Goal: Task Accomplishment & Management: Use online tool/utility

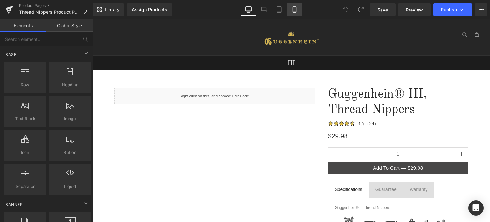
click at [295, 12] on icon at bounding box center [295, 10] width 4 height 6
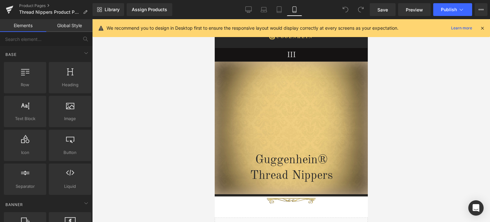
click at [485, 29] on icon at bounding box center [483, 28] width 6 height 6
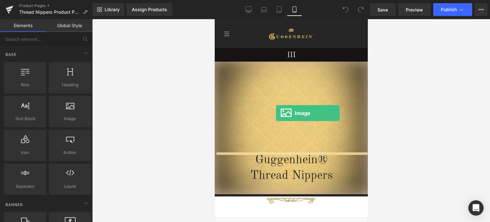
drag, startPoint x: 277, startPoint y: 127, endPoint x: 276, endPoint y: 113, distance: 14.4
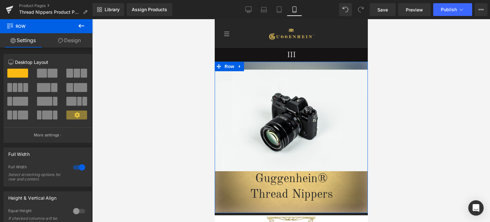
drag, startPoint x: 317, startPoint y: 141, endPoint x: 317, endPoint y: 57, distance: 84.6
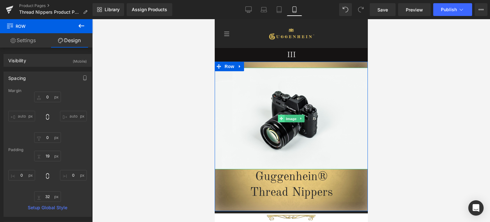
drag, startPoint x: 285, startPoint y: 118, endPoint x: 278, endPoint y: 119, distance: 6.5
click at [285, 119] on span "Image" at bounding box center [290, 119] width 13 height 8
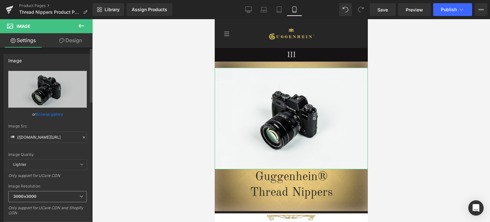
click at [38, 199] on span "3000x3000" at bounding box center [47, 196] width 79 height 11
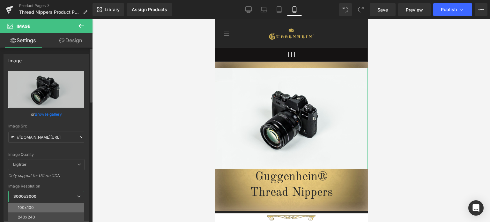
click at [38, 206] on li "100x100" at bounding box center [47, 208] width 79 height 10
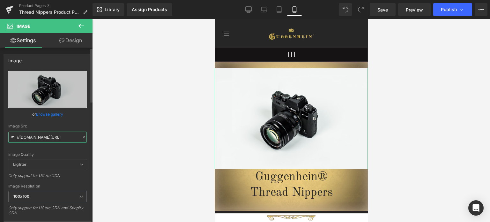
click at [43, 138] on input "//[DOMAIN_NAME][URL]" at bounding box center [47, 137] width 79 height 11
paste input "[URL][DOMAIN_NAME]"
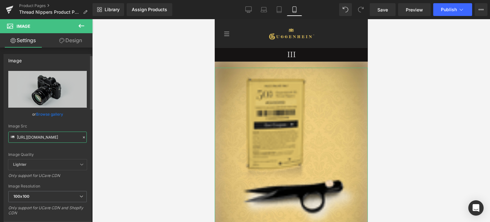
scroll to position [64, 0]
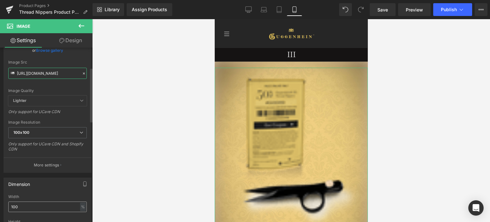
type input "[URL][DOMAIN_NAME]"
drag, startPoint x: 20, startPoint y: 207, endPoint x: 7, endPoint y: 207, distance: 13.7
click at [7, 207] on div "100% Width 100 % % px auto Height auto 0 Circle Image" at bounding box center [47, 226] width 87 height 64
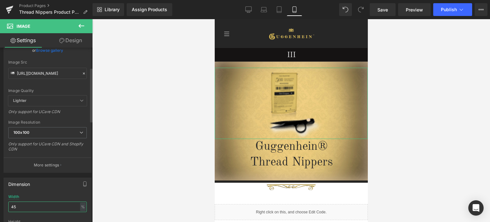
click at [11, 206] on input "45" at bounding box center [47, 206] width 79 height 11
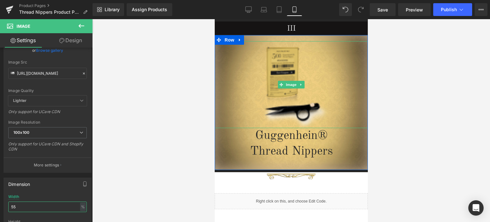
scroll to position [32, 0]
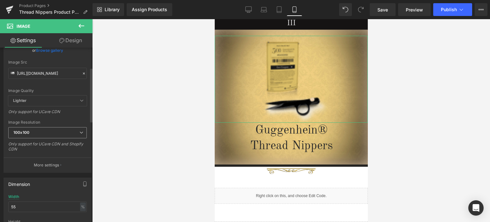
drag, startPoint x: 30, startPoint y: 130, endPoint x: 38, endPoint y: 161, distance: 31.4
click at [30, 131] on span "100x100" at bounding box center [47, 132] width 79 height 11
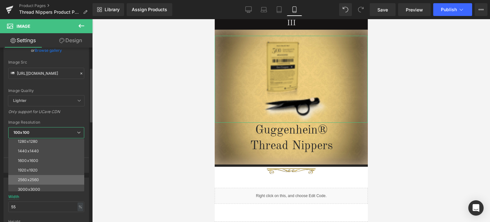
scroll to position [91, 0]
click at [36, 186] on div "3000x3000" at bounding box center [29, 186] width 22 height 4
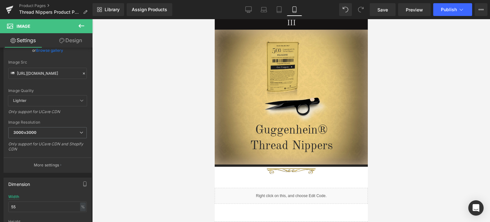
scroll to position [0, 0]
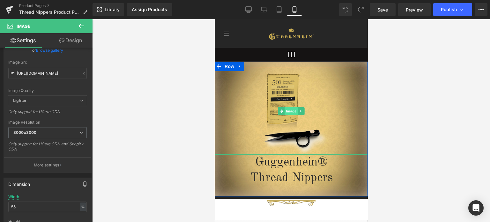
click at [290, 110] on span "Image" at bounding box center [290, 111] width 13 height 8
drag, startPoint x: 13, startPoint y: 205, endPoint x: 10, endPoint y: 205, distance: 3.5
click at [10, 205] on input "55" at bounding box center [47, 206] width 79 height 11
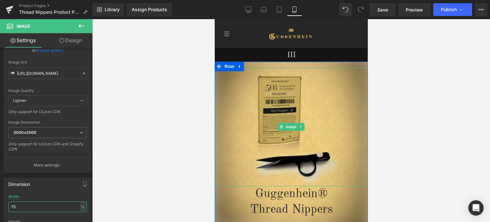
scroll to position [32, 0]
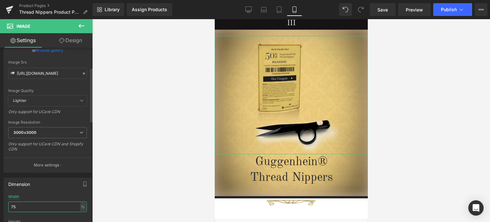
drag, startPoint x: 13, startPoint y: 207, endPoint x: 19, endPoint y: 206, distance: 6.0
click at [19, 206] on input "75" at bounding box center [47, 206] width 79 height 11
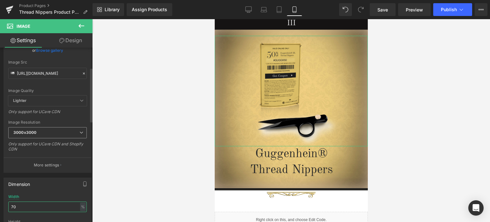
type input "70"
click at [41, 131] on span "3000x3000" at bounding box center [47, 132] width 79 height 11
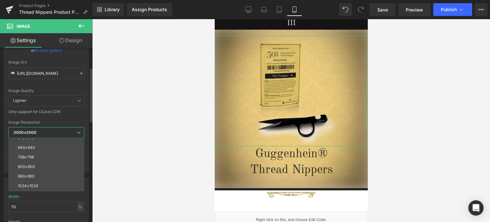
scroll to position [0, 0]
click at [39, 144] on li "100x100" at bounding box center [47, 144] width 79 height 10
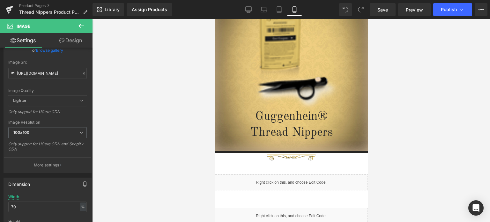
scroll to position [63, 0]
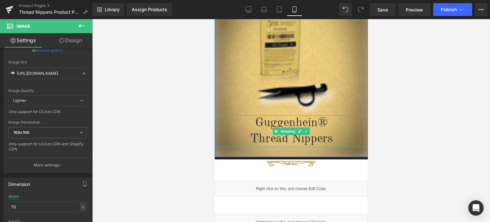
click at [246, 120] on h1 "Guggenhein®" at bounding box center [290, 123] width 153 height 16
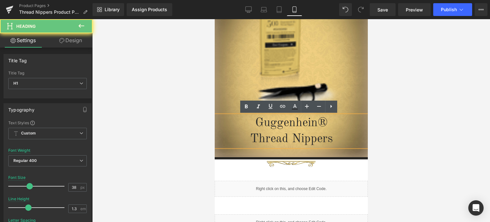
click at [255, 123] on span "Guggenhein®" at bounding box center [291, 123] width 72 height 12
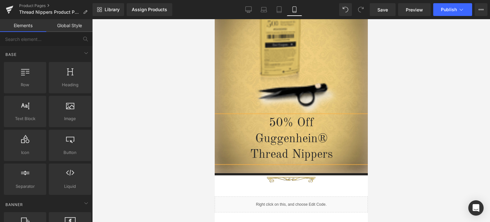
click at [410, 130] on div at bounding box center [291, 120] width 398 height 203
click at [386, 10] on span "Save" at bounding box center [383, 9] width 11 height 7
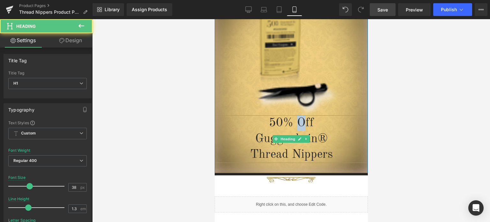
drag, startPoint x: 300, startPoint y: 122, endPoint x: 294, endPoint y: 122, distance: 5.8
click at [294, 122] on span "50% Off" at bounding box center [291, 123] width 45 height 12
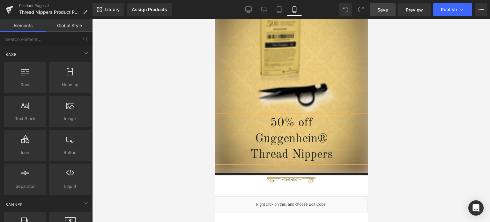
click at [401, 137] on div at bounding box center [291, 120] width 398 height 203
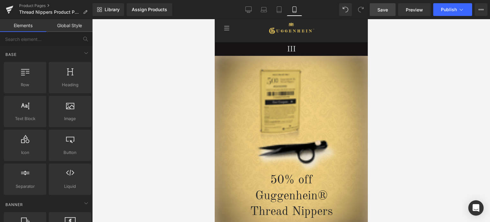
scroll to position [17, 0]
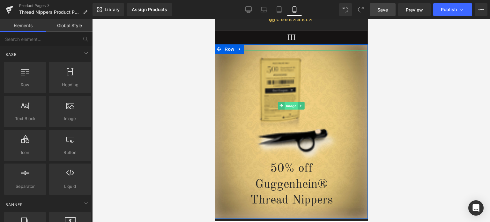
click at [288, 105] on span "Image" at bounding box center [290, 106] width 13 height 8
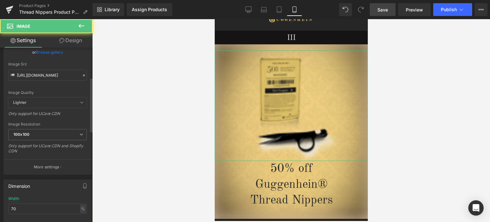
scroll to position [96, 0]
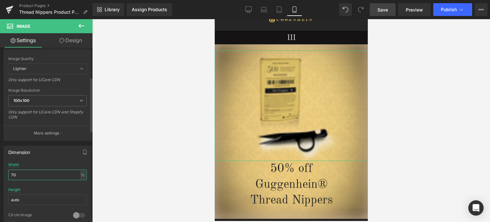
drag, startPoint x: 12, startPoint y: 172, endPoint x: 8, endPoint y: 174, distance: 4.4
click at [8, 174] on input "70" at bounding box center [47, 174] width 79 height 11
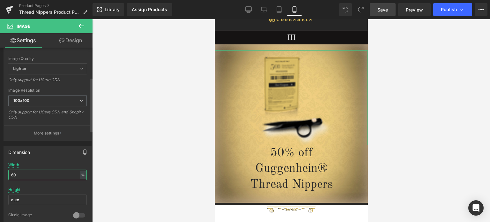
click at [17, 173] on input "60" at bounding box center [47, 174] width 79 height 11
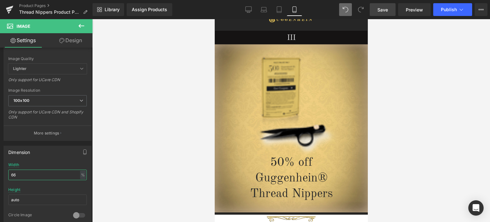
type input "66"
click at [347, 9] on icon at bounding box center [346, 10] width 6 height 6
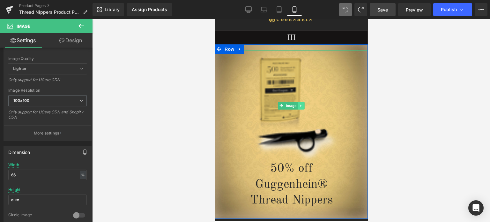
click at [299, 106] on icon at bounding box center [301, 106] width 4 height 4
click at [303, 106] on icon at bounding box center [305, 106] width 4 height 4
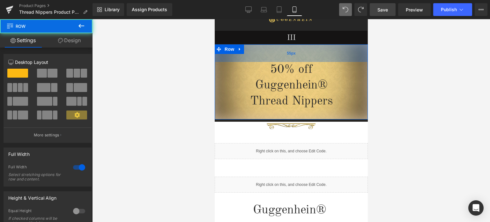
drag, startPoint x: 319, startPoint y: 46, endPoint x: 320, endPoint y: 57, distance: 11.3
click at [320, 57] on div "55px" at bounding box center [290, 53] width 153 height 18
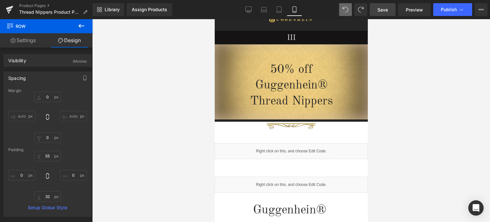
click at [386, 10] on span "Save" at bounding box center [383, 9] width 11 height 7
click at [79, 20] on button at bounding box center [81, 26] width 22 height 14
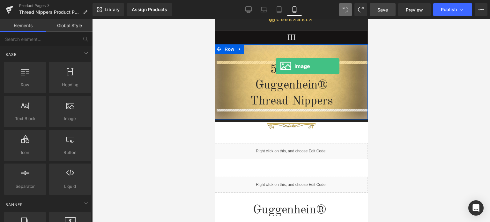
drag, startPoint x: 287, startPoint y: 136, endPoint x: 275, endPoint y: 66, distance: 70.2
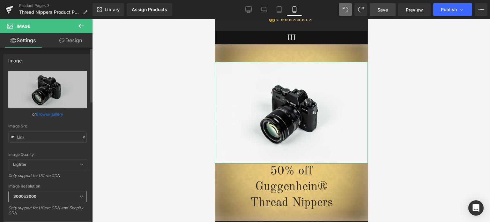
click at [36, 195] on b "3000x3000" at bounding box center [24, 196] width 23 height 5
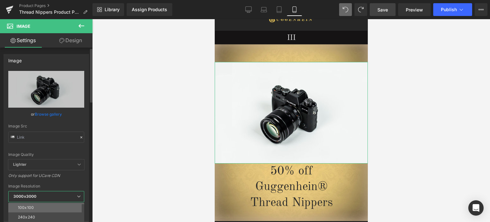
click at [37, 205] on li "100x100" at bounding box center [47, 208] width 79 height 10
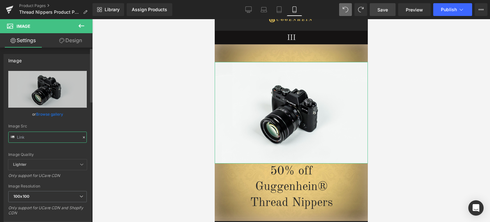
click at [42, 135] on input "text" at bounding box center [47, 137] width 79 height 11
paste input "[URL][DOMAIN_NAME]"
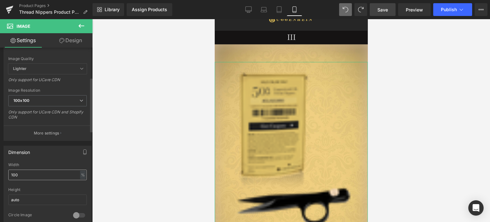
type input "[URL][DOMAIN_NAME]"
drag, startPoint x: 25, startPoint y: 174, endPoint x: 4, endPoint y: 174, distance: 21.4
click at [4, 174] on div "100% Width 100 % % px auto Height auto 0 Circle Image" at bounding box center [47, 194] width 87 height 64
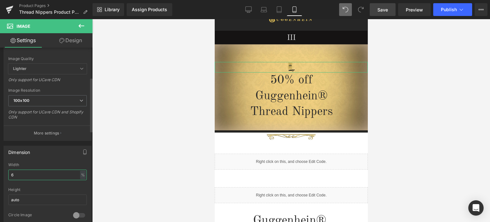
type input "60"
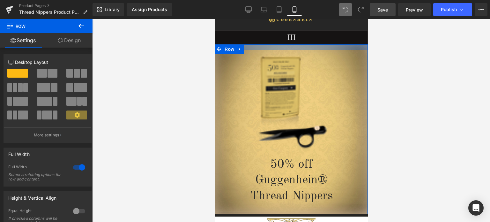
drag, startPoint x: 329, startPoint y: 54, endPoint x: 330, endPoint y: 47, distance: 6.4
click at [330, 47] on div at bounding box center [290, 46] width 153 height 5
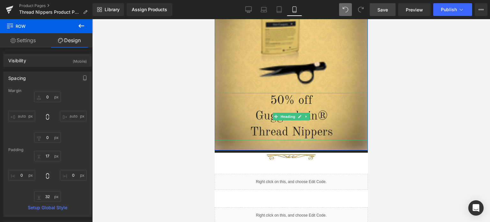
scroll to position [17, 0]
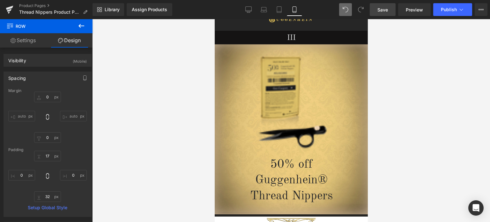
click at [390, 10] on link "Save" at bounding box center [383, 9] width 26 height 13
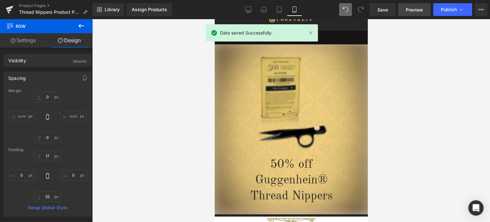
click at [416, 11] on span "Preview" at bounding box center [414, 9] width 17 height 7
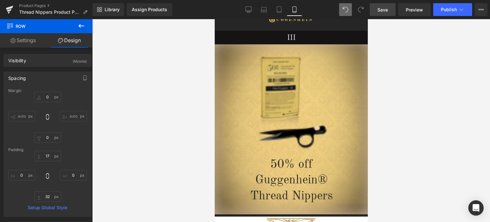
click at [385, 7] on span "Save" at bounding box center [383, 9] width 11 height 7
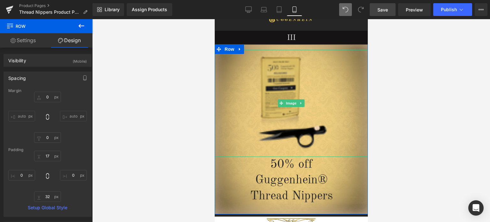
click at [299, 104] on icon at bounding box center [301, 103] width 4 height 4
click at [303, 104] on icon at bounding box center [305, 104] width 4 height 4
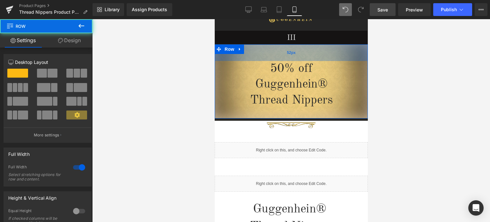
drag, startPoint x: 325, startPoint y: 45, endPoint x: 325, endPoint y: 56, distance: 11.2
click at [325, 56] on div "52px" at bounding box center [290, 52] width 153 height 17
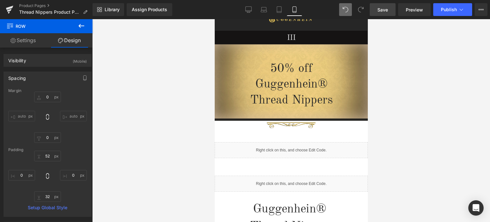
click at [384, 6] on span "Save" at bounding box center [383, 9] width 11 height 7
click at [385, 11] on span "Save" at bounding box center [383, 9] width 11 height 7
click at [82, 26] on icon at bounding box center [82, 26] width 8 height 8
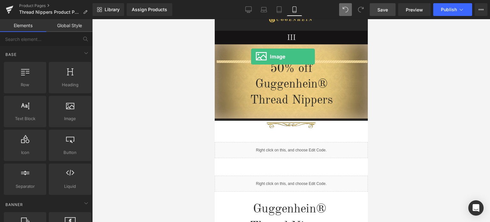
drag, startPoint x: 290, startPoint y: 128, endPoint x: 251, endPoint y: 56, distance: 81.7
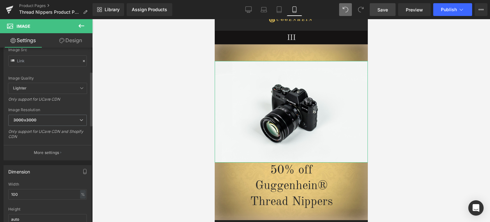
scroll to position [160, 0]
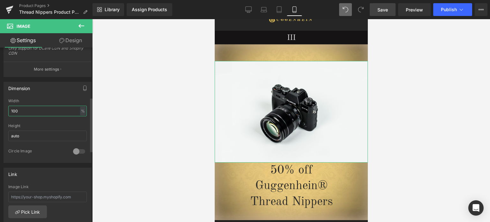
drag, startPoint x: 26, startPoint y: 109, endPoint x: 4, endPoint y: 110, distance: 21.8
click at [4, 110] on div "100% Width 100 % % px auto Height auto 0 Circle Image" at bounding box center [47, 131] width 87 height 64
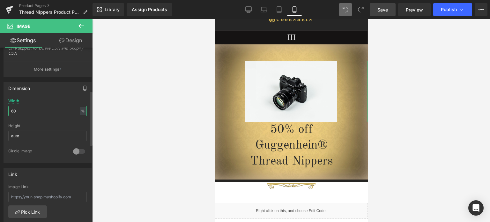
scroll to position [96, 0]
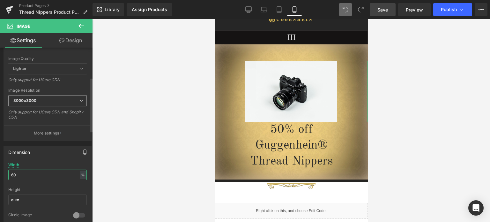
type input "60"
drag, startPoint x: 43, startPoint y: 101, endPoint x: 33, endPoint y: 101, distance: 9.6
click at [33, 101] on span "3000x3000" at bounding box center [47, 100] width 79 height 11
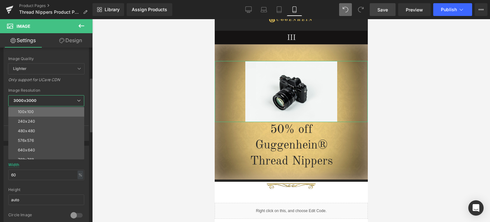
click at [35, 112] on li "100x100" at bounding box center [47, 112] width 79 height 10
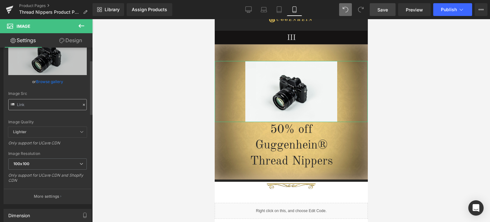
scroll to position [32, 0]
click at [44, 103] on input "text" at bounding box center [47, 105] width 79 height 11
paste input "[URL][DOMAIN_NAME]"
type input "[URL][DOMAIN_NAME]"
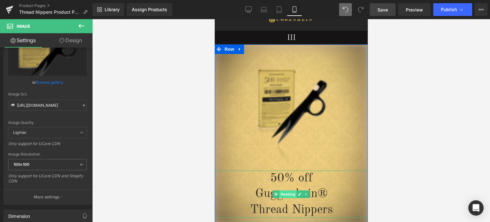
click at [284, 194] on span "Heading" at bounding box center [287, 194] width 17 height 8
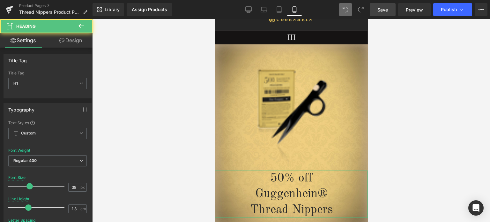
click at [73, 40] on link "Design" at bounding box center [71, 40] width 46 height 14
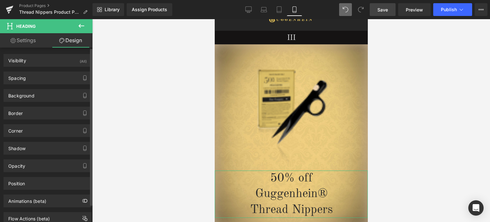
drag, startPoint x: 45, startPoint y: 77, endPoint x: 64, endPoint y: 104, distance: 33.3
click at [45, 77] on div "Spacing" at bounding box center [47, 78] width 87 height 12
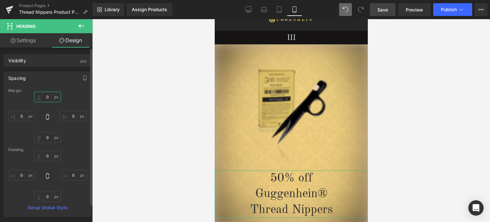
click at [49, 97] on input "0" at bounding box center [47, 97] width 27 height 11
type input "-50"
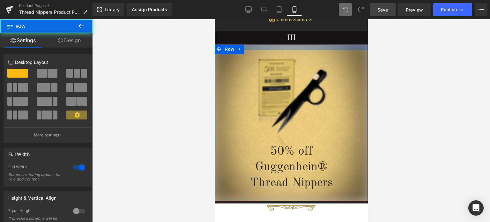
drag, startPoint x: 323, startPoint y: 58, endPoint x: 323, endPoint y: 46, distance: 11.8
click at [323, 46] on div at bounding box center [290, 47] width 153 height 6
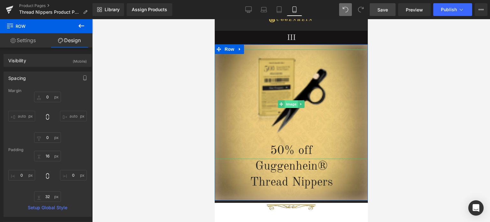
click at [290, 103] on span "Image" at bounding box center [290, 104] width 13 height 8
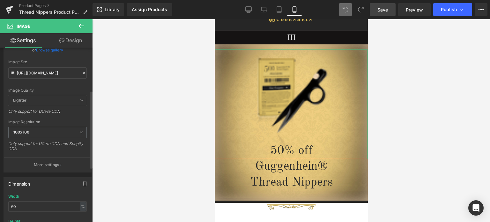
scroll to position [96, 0]
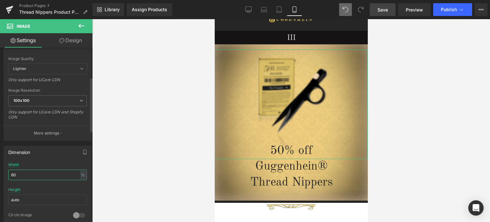
drag, startPoint x: 12, startPoint y: 174, endPoint x: 9, endPoint y: 174, distance: 3.5
click at [9, 174] on input "60" at bounding box center [47, 174] width 79 height 11
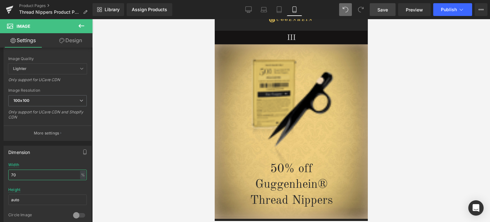
type input "70"
click at [384, 8] on span "Save" at bounding box center [383, 9] width 11 height 7
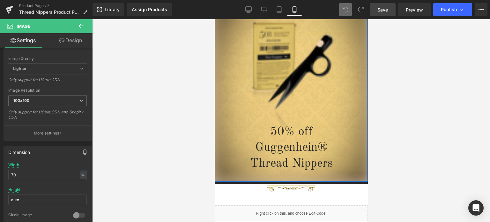
scroll to position [81, 0]
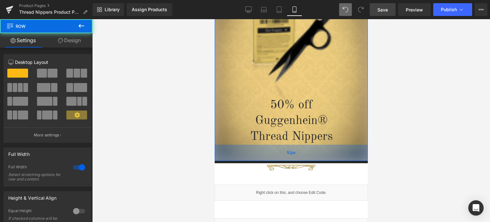
drag, startPoint x: 320, startPoint y: 145, endPoint x: 320, endPoint y: 151, distance: 5.8
click at [320, 151] on div "51px" at bounding box center [290, 153] width 153 height 16
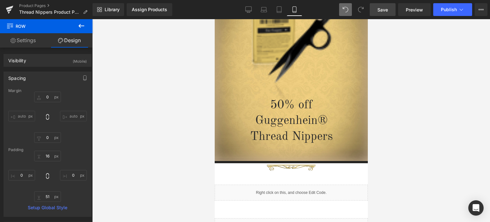
click at [385, 7] on span "Save" at bounding box center [383, 9] width 11 height 7
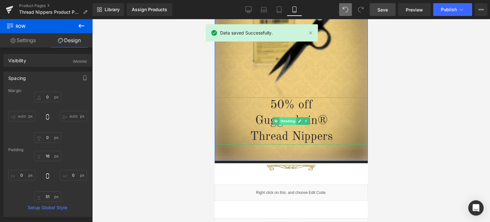
click at [284, 123] on span "Heading" at bounding box center [287, 121] width 17 height 8
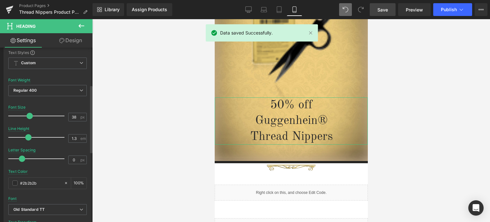
scroll to position [96, 0]
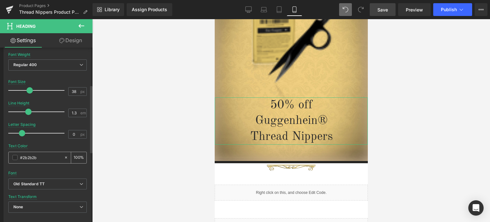
click at [14, 158] on span at bounding box center [14, 157] width 5 height 5
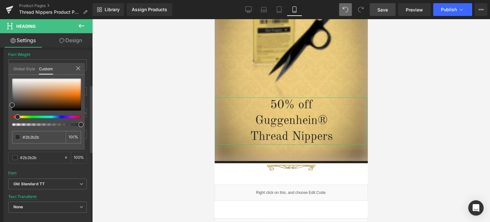
click at [15, 117] on div at bounding box center [44, 117] width 69 height 3
click at [16, 117] on div at bounding box center [44, 117] width 69 height 3
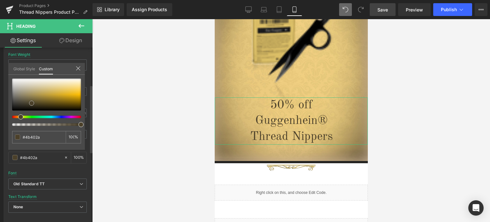
drag, startPoint x: 25, startPoint y: 99, endPoint x: 32, endPoint y: 103, distance: 7.6
click at [32, 103] on div at bounding box center [46, 95] width 69 height 32
click at [386, 9] on span "Save" at bounding box center [383, 9] width 11 height 7
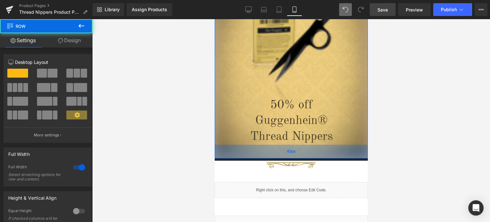
click at [323, 154] on div "43px" at bounding box center [290, 152] width 153 height 14
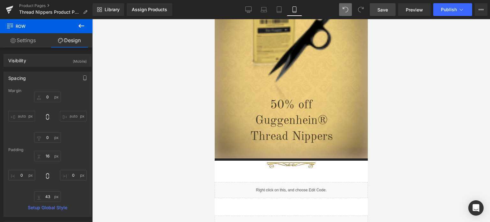
click at [382, 10] on span "Save" at bounding box center [383, 9] width 11 height 7
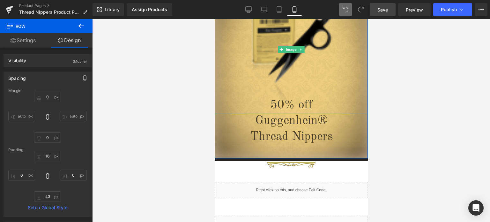
scroll to position [145, 0]
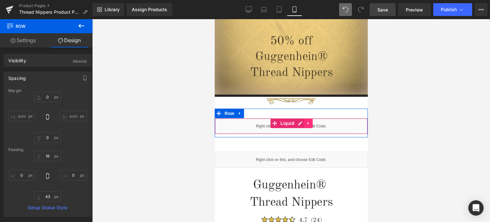
click at [306, 123] on icon at bounding box center [308, 123] width 4 height 5
click at [310, 124] on icon at bounding box center [312, 123] width 4 height 4
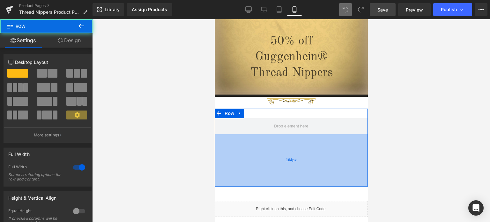
drag, startPoint x: 300, startPoint y: 139, endPoint x: 301, endPoint y: 185, distance: 46.6
click at [301, 185] on div "164px" at bounding box center [290, 160] width 153 height 52
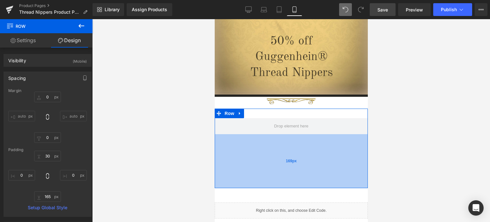
drag, startPoint x: 304, startPoint y: 154, endPoint x: 305, endPoint y: 163, distance: 8.9
click at [305, 163] on div "169px" at bounding box center [290, 161] width 153 height 54
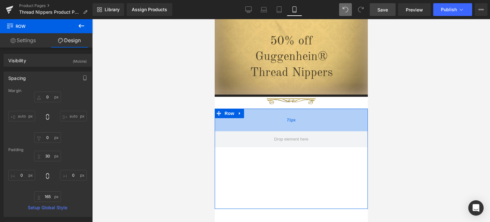
drag, startPoint x: 324, startPoint y: 108, endPoint x: 322, endPoint y: 122, distance: 14.2
click at [322, 122] on div "71px" at bounding box center [290, 120] width 153 height 23
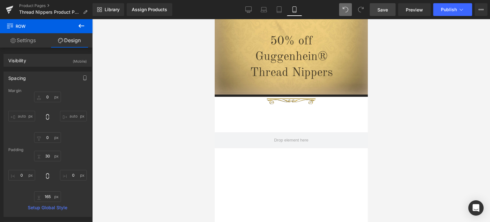
click at [383, 10] on span "Save" at bounding box center [383, 9] width 11 height 7
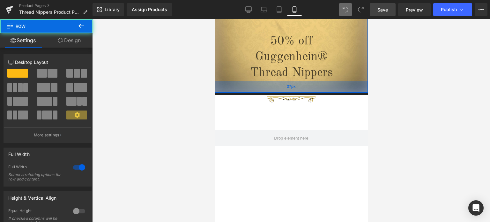
click at [322, 83] on div "37px" at bounding box center [290, 87] width 153 height 12
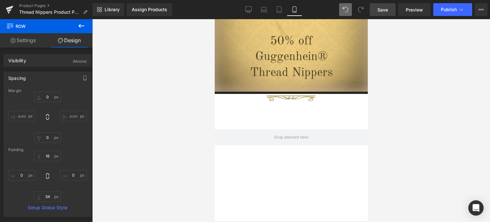
click at [383, 10] on span "Save" at bounding box center [383, 9] width 11 height 7
drag, startPoint x: 82, startPoint y: 24, endPoint x: 76, endPoint y: 95, distance: 71.4
click at [82, 24] on icon at bounding box center [82, 26] width 8 height 8
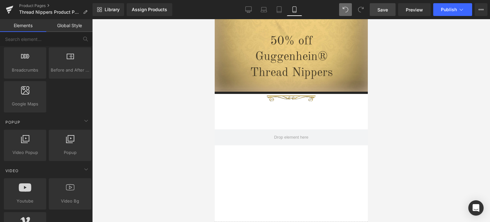
scroll to position [255, 0]
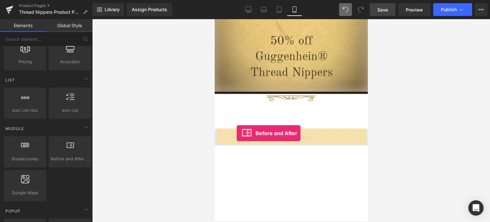
drag, startPoint x: 284, startPoint y: 175, endPoint x: 237, endPoint y: 133, distance: 63.4
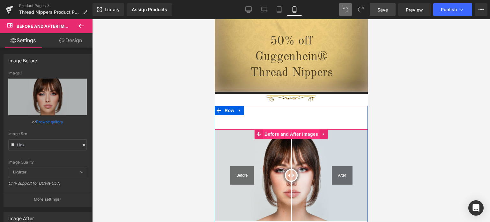
click at [290, 134] on span "Before and After Images" at bounding box center [291, 134] width 57 height 10
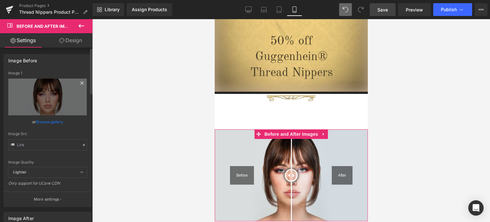
click at [79, 84] on icon at bounding box center [82, 83] width 8 height 8
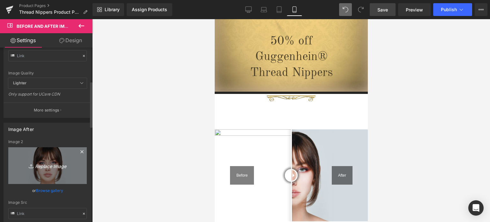
scroll to position [128, 0]
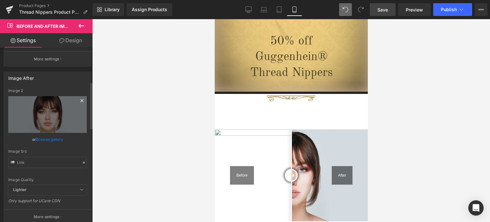
click at [78, 101] on icon at bounding box center [82, 101] width 8 height 8
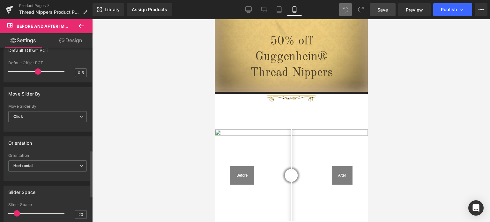
scroll to position [447, 0]
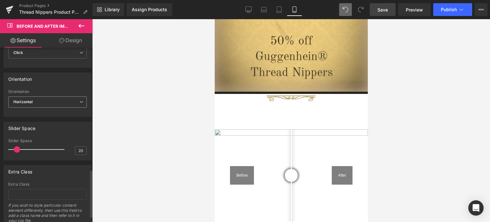
click at [62, 101] on span "Horizontal" at bounding box center [47, 101] width 79 height 11
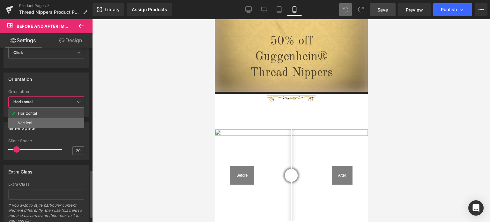
click at [49, 119] on li "Vertical" at bounding box center [46, 123] width 76 height 10
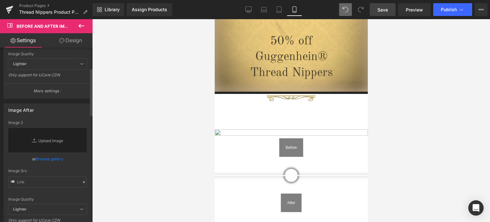
scroll to position [0, 0]
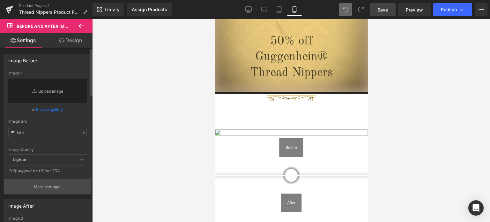
click at [50, 187] on p "More settings" at bounding box center [47, 187] width 26 height 6
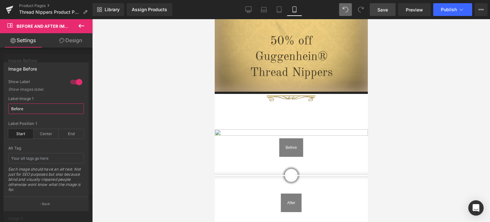
drag, startPoint x: 34, startPoint y: 109, endPoint x: 9, endPoint y: 109, distance: 25.5
click at [9, 109] on input "Before" at bounding box center [46, 108] width 76 height 11
type input "Regular Thread Nippers"
click at [76, 56] on div at bounding box center [46, 122] width 93 height 206
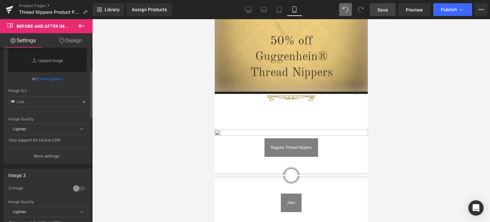
scroll to position [192, 0]
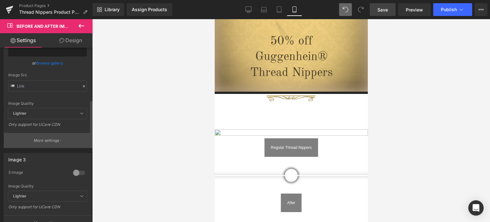
click at [45, 139] on p "More settings" at bounding box center [47, 141] width 26 height 6
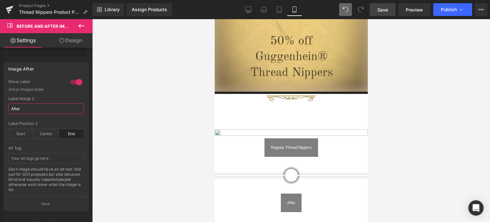
drag, startPoint x: 29, startPoint y: 109, endPoint x: 9, endPoint y: 109, distance: 20.1
click at [9, 109] on input "After" at bounding box center [46, 108] width 76 height 11
type input "Guggenhein"
click at [79, 55] on div at bounding box center [46, 122] width 93 height 206
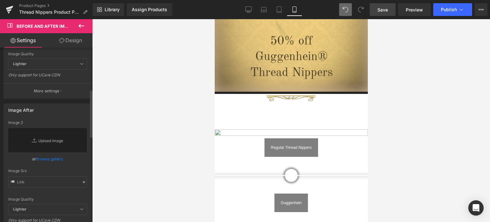
scroll to position [255, 0]
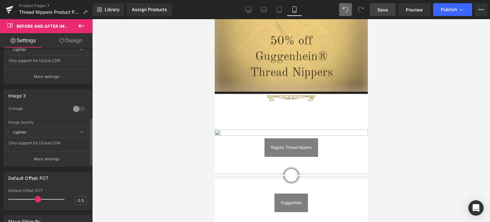
click at [74, 109] on div at bounding box center [78, 109] width 15 height 10
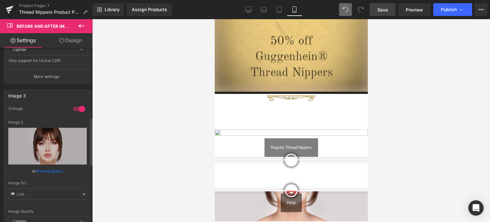
click at [75, 108] on div at bounding box center [78, 109] width 15 height 10
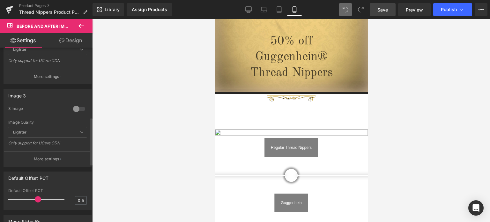
click at [75, 108] on div at bounding box center [78, 109] width 15 height 10
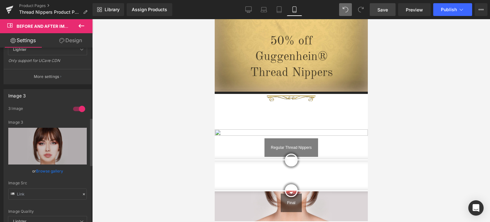
click at [75, 108] on div at bounding box center [78, 109] width 15 height 10
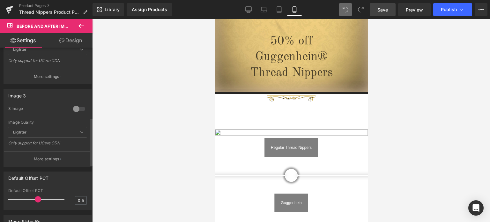
click at [75, 108] on div at bounding box center [78, 109] width 15 height 10
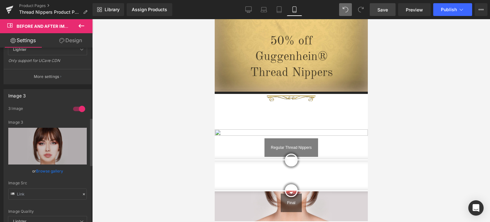
click at [75, 108] on div at bounding box center [78, 109] width 15 height 10
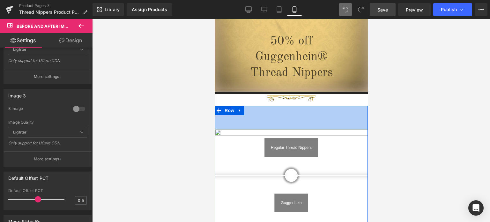
scroll to position [241, 0]
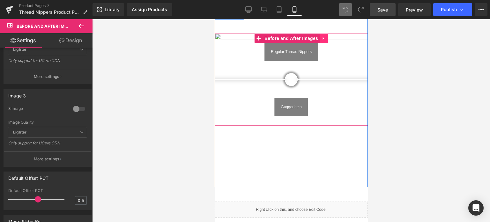
click at [322, 36] on icon at bounding box center [323, 38] width 4 height 5
click at [326, 39] on icon at bounding box center [328, 38] width 4 height 4
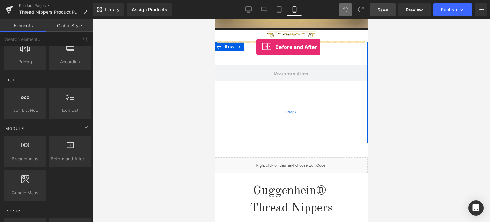
scroll to position [202, 0]
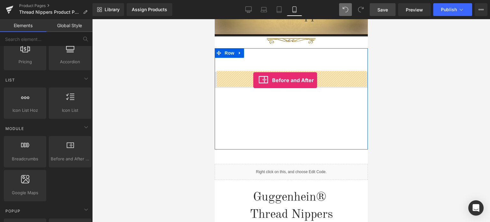
drag, startPoint x: 301, startPoint y: 156, endPoint x: 253, endPoint y: 80, distance: 89.9
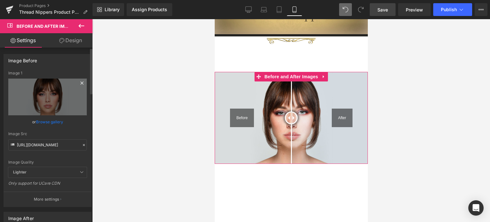
click at [79, 82] on icon at bounding box center [82, 83] width 8 height 8
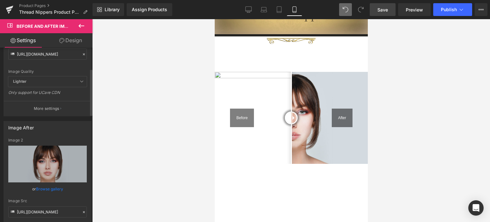
scroll to position [96, 0]
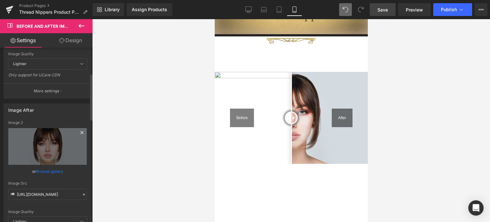
click at [80, 131] on icon at bounding box center [82, 133] width 8 height 8
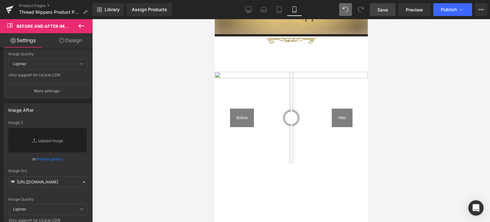
click at [382, 8] on span "Save" at bounding box center [383, 9] width 11 height 7
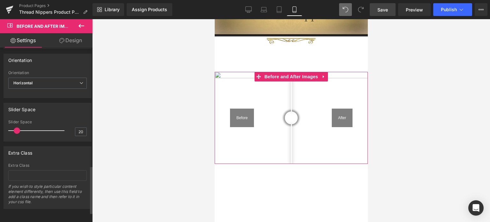
scroll to position [468, 0]
click at [60, 79] on span "Horizontal" at bounding box center [47, 83] width 79 height 11
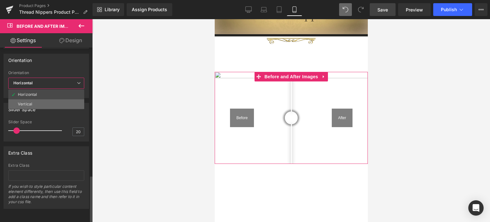
click at [55, 99] on li "Vertical" at bounding box center [46, 104] width 76 height 10
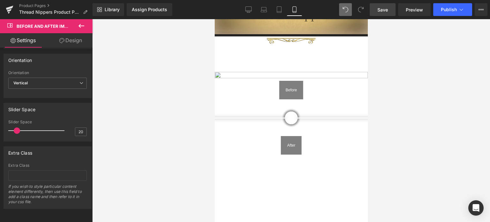
click at [388, 9] on span "Save" at bounding box center [383, 9] width 11 height 7
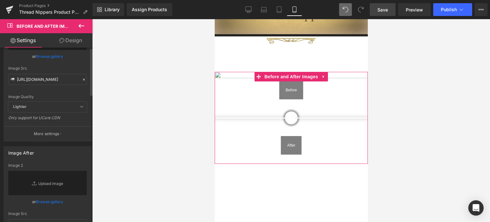
scroll to position [0, 0]
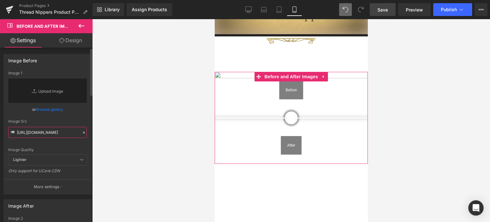
click at [34, 132] on input "[URL][DOMAIN_NAME]" at bounding box center [47, 132] width 79 height 11
paste input "[URL][DOMAIN_NAME]"
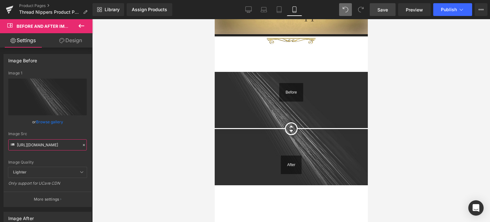
type input "[URL][DOMAIN_NAME]"
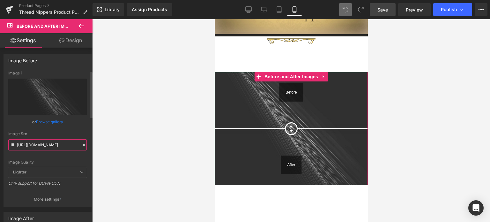
scroll to position [128, 0]
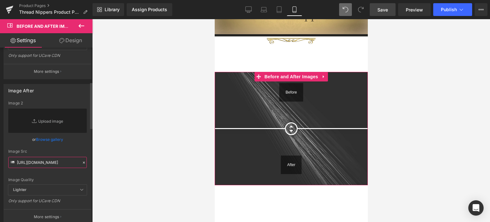
click at [39, 161] on input "[URL][DOMAIN_NAME]" at bounding box center [47, 162] width 79 height 11
paste input "[URL][DOMAIN_NAME]"
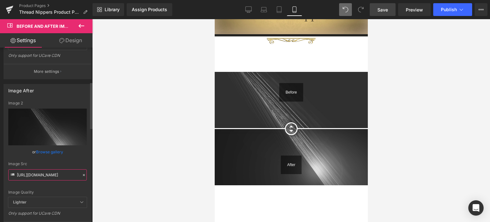
type input "[URL][DOMAIN_NAME]"
click at [80, 145] on div "Image Quality Lighter Lightest Lighter Lighter Lightest Only support for UCare …" at bounding box center [47, 149] width 79 height 96
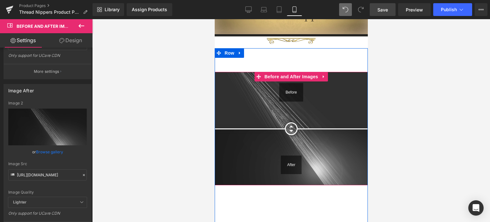
drag, startPoint x: 289, startPoint y: 129, endPoint x: 294, endPoint y: 128, distance: 5.2
click at [294, 128] on div at bounding box center [291, 128] width 13 height 13
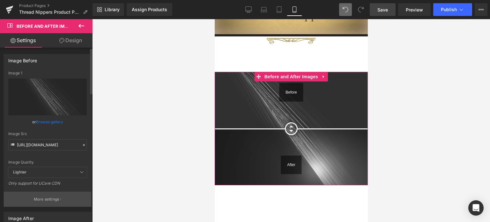
click at [46, 198] on p "More settings" at bounding box center [47, 199] width 26 height 6
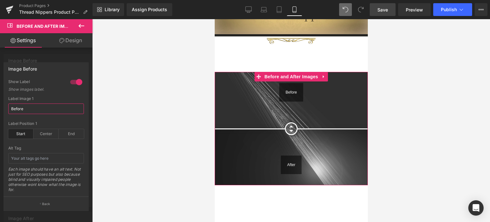
drag, startPoint x: 28, startPoint y: 108, endPoint x: 11, endPoint y: 109, distance: 17.6
click at [11, 109] on input "Before" at bounding box center [46, 108] width 76 height 11
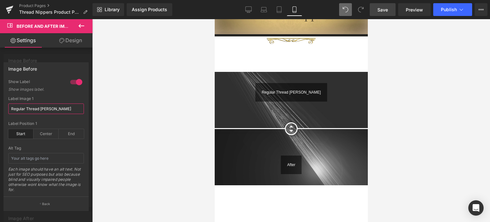
type input "Regular Thread Nippers"
click at [75, 59] on div at bounding box center [46, 122] width 93 height 206
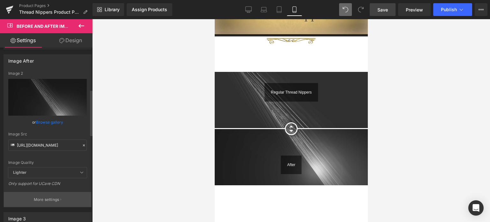
scroll to position [160, 0]
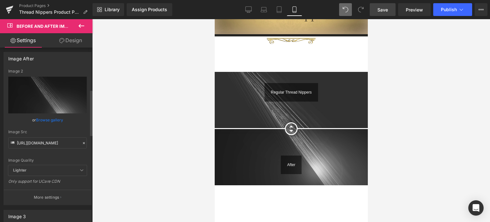
click at [40, 196] on p "More settings" at bounding box center [47, 197] width 26 height 6
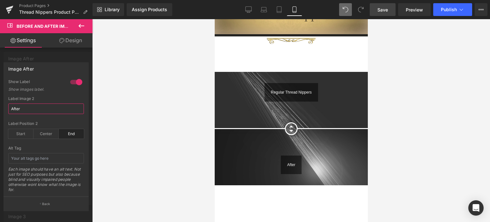
drag, startPoint x: 32, startPoint y: 108, endPoint x: 20, endPoint y: 105, distance: 12.1
click at [9, 109] on input "After" at bounding box center [46, 108] width 76 height 11
type input "Guggenhein"
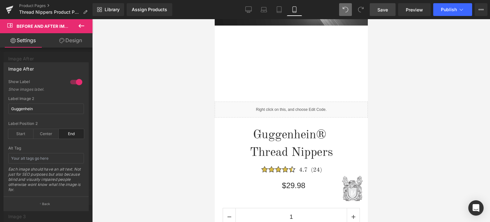
click at [318, 135] on div at bounding box center [290, 120] width 153 height 203
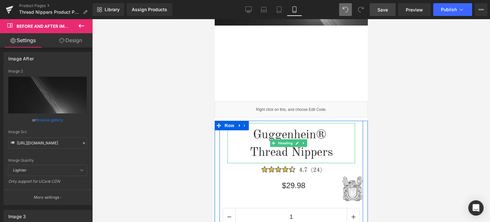
drag, startPoint x: 316, startPoint y: 135, endPoint x: 320, endPoint y: 135, distance: 4.5
click at [320, 135] on h1 "Guggenhein®" at bounding box center [291, 135] width 128 height 18
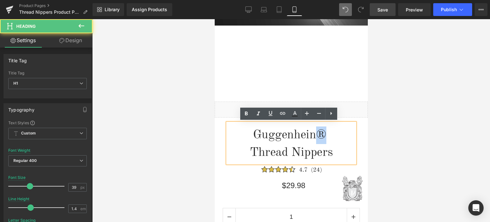
click at [322, 134] on h1 "Guggenhein®" at bounding box center [291, 135] width 128 height 18
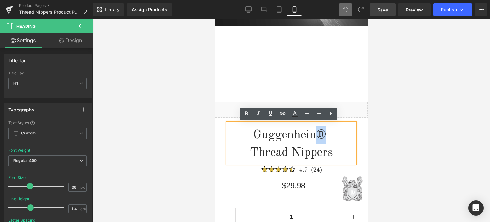
click at [316, 136] on h1 "Guggenhein®" at bounding box center [291, 135] width 128 height 18
drag, startPoint x: 315, startPoint y: 135, endPoint x: 320, endPoint y: 135, distance: 4.8
click at [320, 135] on h1 "Guggenhein®" at bounding box center [291, 135] width 128 height 18
copy h1 "®"
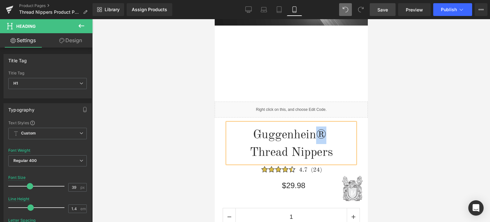
click at [322, 132] on h1 "Guggenhein®" at bounding box center [291, 135] width 128 height 18
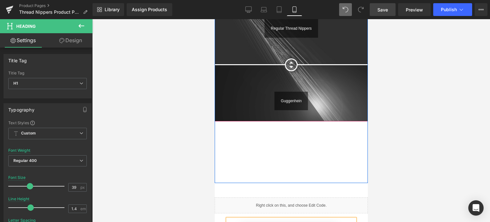
scroll to position [202, 0]
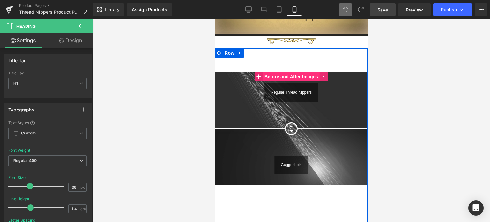
click at [289, 76] on span "Before and After Images" at bounding box center [291, 77] width 57 height 10
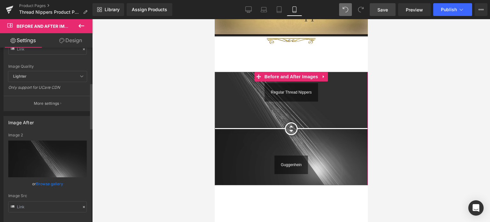
scroll to position [160, 0]
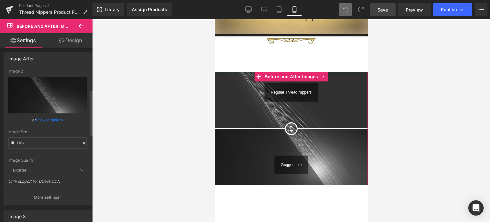
click at [48, 194] on p "More settings" at bounding box center [47, 197] width 26 height 6
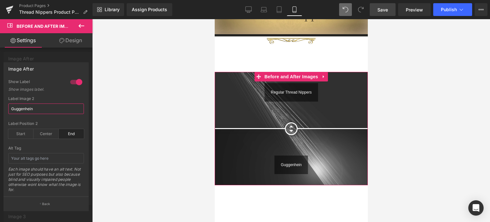
click at [37, 110] on input "Guggenhein" at bounding box center [46, 108] width 76 height 11
paste input "®"
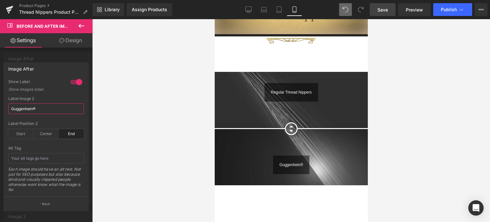
type input "Guggenhein®"
click at [389, 10] on link "Save" at bounding box center [383, 9] width 26 height 13
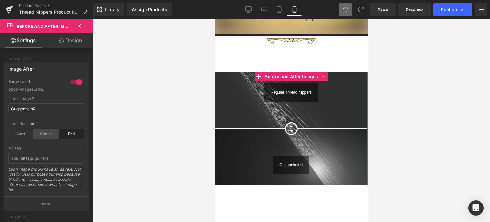
click at [47, 135] on div "Center" at bounding box center [46, 134] width 25 height 10
click at [60, 55] on div at bounding box center [46, 122] width 93 height 206
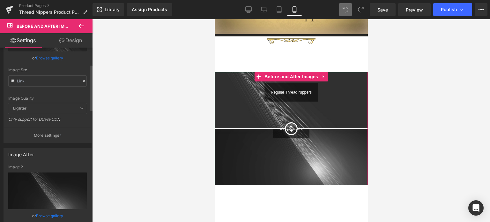
scroll to position [0, 0]
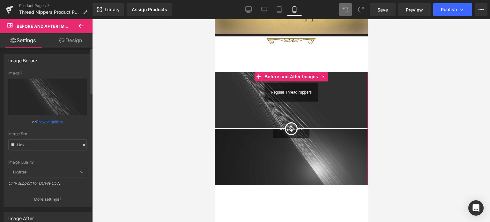
click at [41, 203] on button "More settings" at bounding box center [47, 199] width 87 height 15
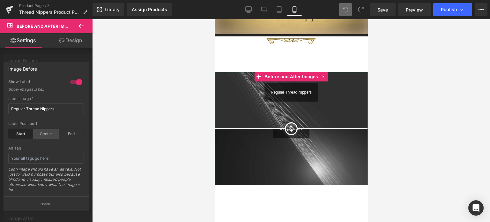
click at [49, 133] on div "Center" at bounding box center [46, 134] width 25 height 10
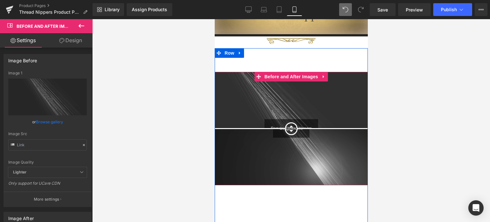
drag, startPoint x: 288, startPoint y: 125, endPoint x: 288, endPoint y: 138, distance: 12.8
click at [411, 160] on div at bounding box center [291, 120] width 398 height 203
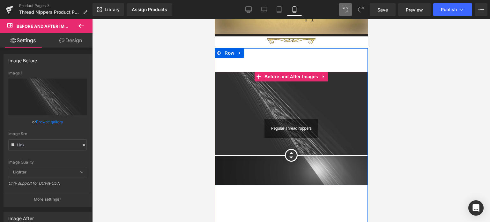
drag, startPoint x: 289, startPoint y: 132, endPoint x: 290, endPoint y: 156, distance: 24.6
click at [290, 156] on div at bounding box center [291, 155] width 13 height 13
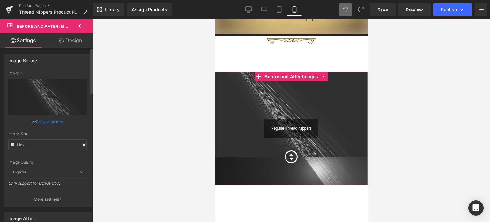
click at [44, 198] on p "More settings" at bounding box center [47, 199] width 26 height 6
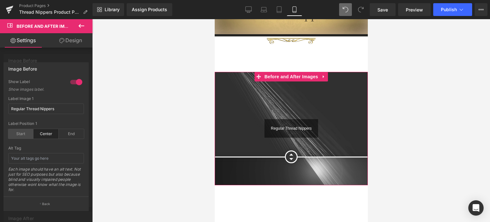
click at [18, 134] on div "Start" at bounding box center [20, 134] width 25 height 10
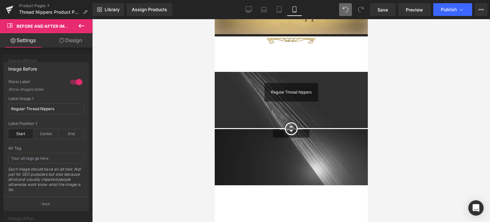
click at [60, 52] on div at bounding box center [46, 122] width 93 height 206
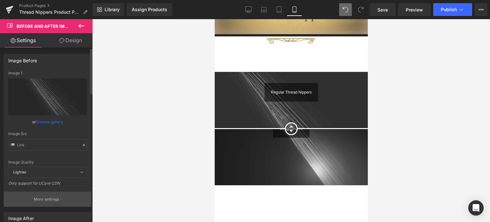
click at [49, 199] on p "More settings" at bounding box center [47, 199] width 26 height 6
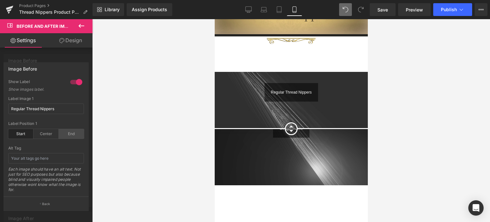
click at [72, 133] on div "End" at bounding box center [71, 134] width 25 height 10
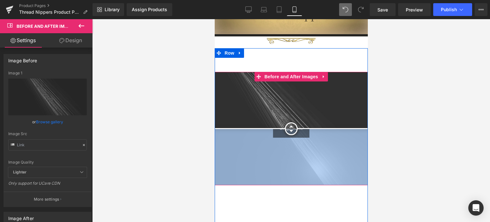
drag, startPoint x: 288, startPoint y: 148, endPoint x: 287, endPoint y: 166, distance: 17.6
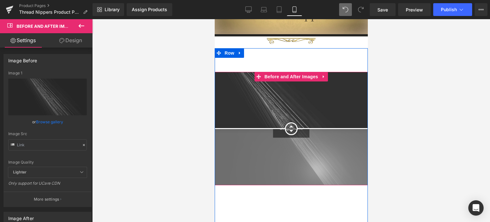
click at [437, 138] on div at bounding box center [291, 120] width 398 height 203
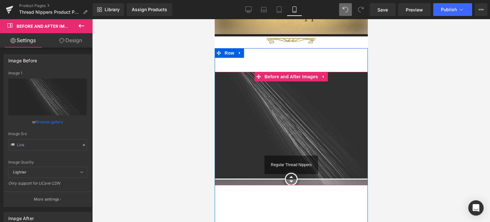
drag, startPoint x: 288, startPoint y: 128, endPoint x: 288, endPoint y: 180, distance: 51.7
click at [288, 181] on div at bounding box center [291, 179] width 13 height 13
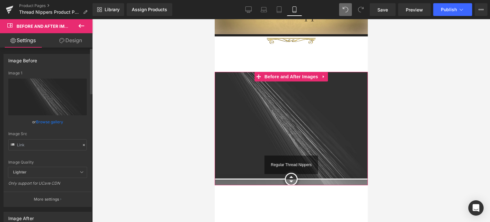
click at [54, 193] on button "More settings" at bounding box center [47, 199] width 87 height 15
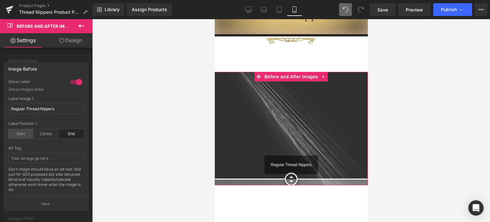
click at [23, 135] on div "Start" at bounding box center [20, 134] width 25 height 10
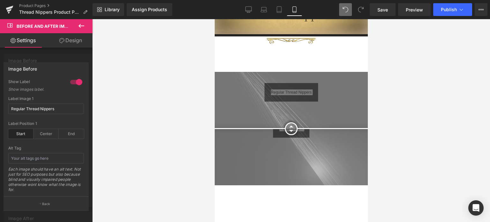
click at [405, 115] on div at bounding box center [291, 120] width 398 height 203
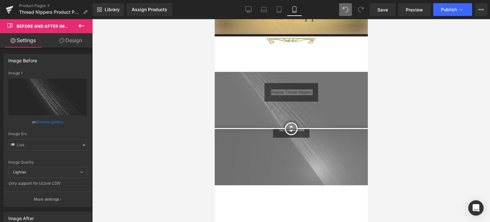
click at [288, 95] on div "Regular Thread Nippers" at bounding box center [291, 92] width 54 height 19
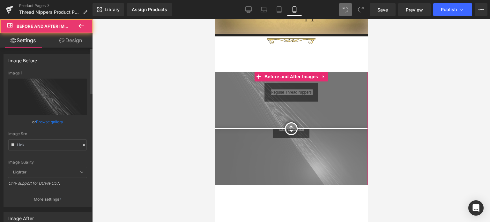
click at [73, 64] on div "Image Before" at bounding box center [47, 60] width 87 height 12
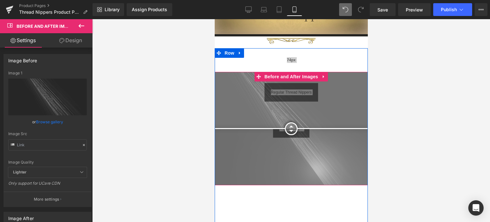
click at [284, 61] on div "74px" at bounding box center [290, 60] width 153 height 24
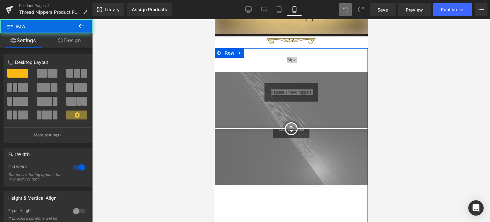
click at [270, 52] on div "74px" at bounding box center [290, 60] width 153 height 24
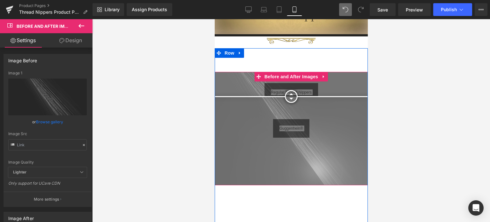
drag, startPoint x: 287, startPoint y: 144, endPoint x: 291, endPoint y: 107, distance: 37.2
click at [291, 103] on div at bounding box center [291, 96] width 13 height 13
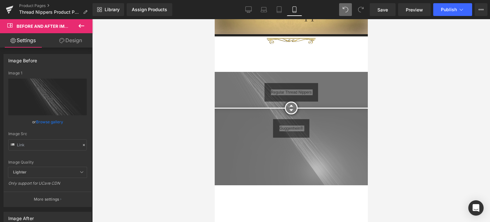
click at [83, 26] on icon at bounding box center [82, 26] width 6 height 4
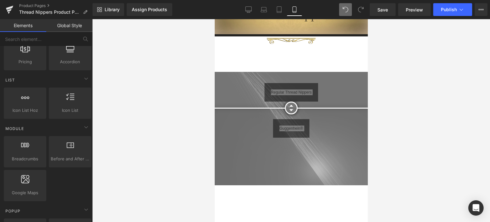
scroll to position [298, 0]
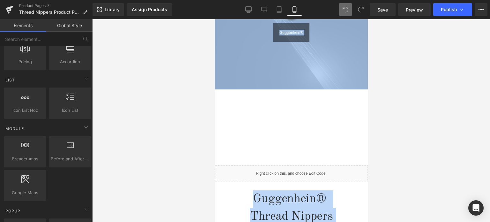
click at [312, 114] on div "Regular Thread Nippers Guggenhein® Before and After Images Row 74px 193px" at bounding box center [290, 51] width 153 height 199
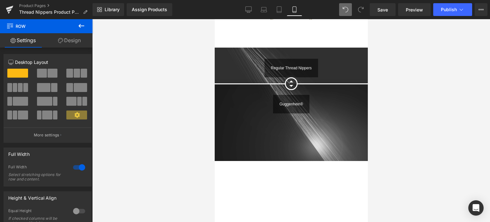
scroll to position [202, 0]
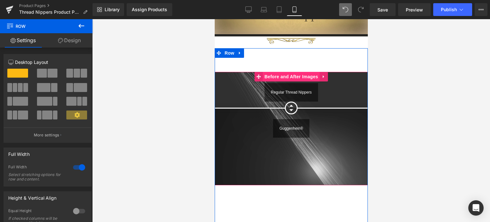
click at [283, 76] on span "Before and After Images" at bounding box center [291, 77] width 57 height 10
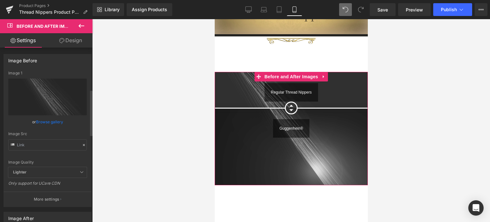
scroll to position [160, 0]
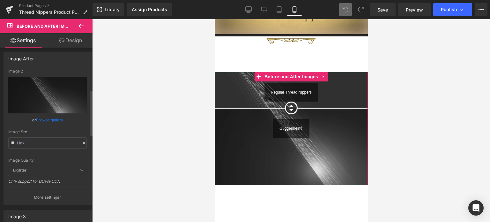
click at [47, 196] on p "More settings" at bounding box center [47, 197] width 26 height 6
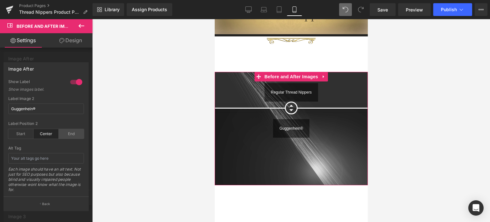
click at [68, 135] on div "End" at bounding box center [71, 134] width 25 height 10
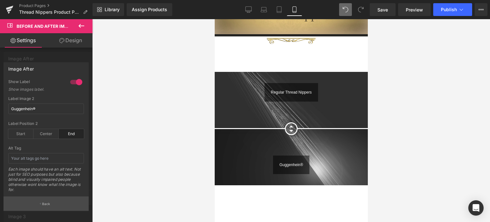
click at [55, 204] on button "Back" at bounding box center [46, 203] width 85 height 14
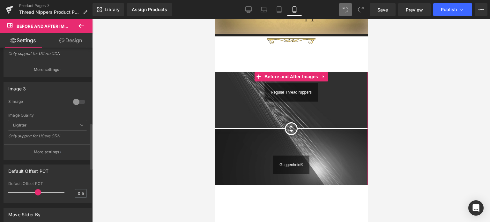
scroll to position [447, 0]
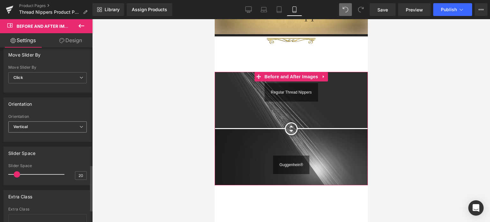
click at [54, 124] on span "Vertical" at bounding box center [47, 126] width 79 height 11
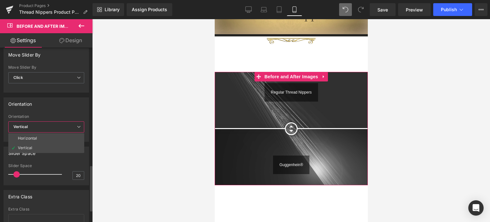
click at [44, 137] on li "Horizontal" at bounding box center [46, 138] width 76 height 10
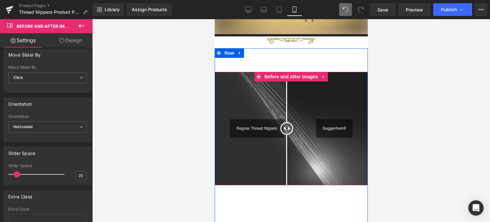
drag, startPoint x: 291, startPoint y: 128, endPoint x: 285, endPoint y: 132, distance: 7.4
click at [285, 132] on div at bounding box center [286, 128] width 13 height 13
click at [285, 127] on div at bounding box center [287, 128] width 13 height 13
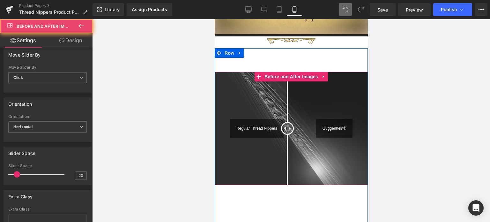
click at [285, 127] on div at bounding box center [287, 128] width 13 height 13
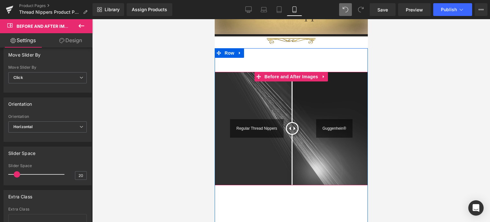
drag, startPoint x: 286, startPoint y: 127, endPoint x: 290, endPoint y: 127, distance: 3.2
click at [290, 127] on div at bounding box center [292, 128] width 13 height 13
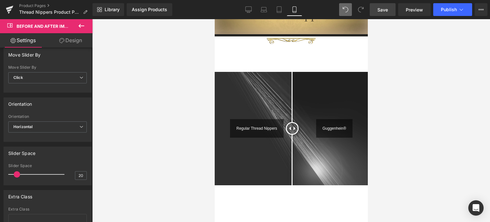
click at [387, 9] on span "Save" at bounding box center [383, 9] width 11 height 7
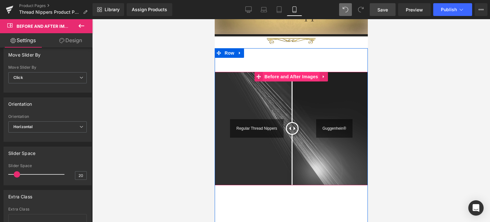
click at [279, 73] on span "Before and After Images" at bounding box center [291, 77] width 57 height 10
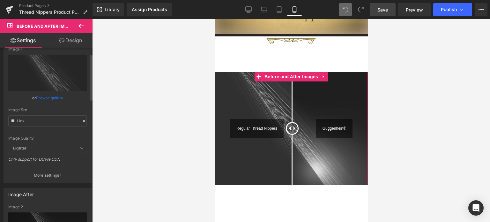
scroll to position [14, 0]
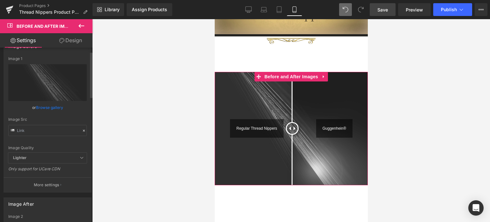
click at [36, 184] on p "More settings" at bounding box center [47, 185] width 26 height 6
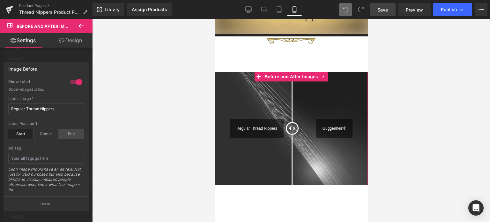
click at [73, 135] on div "End" at bounding box center [71, 134] width 25 height 10
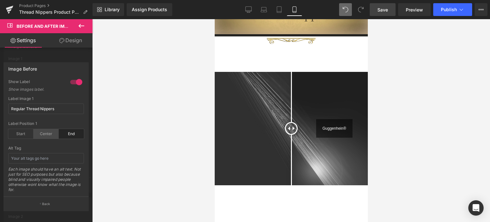
click at [50, 134] on div "Center" at bounding box center [46, 134] width 25 height 10
click at [22, 133] on div "Start" at bounding box center [20, 134] width 25 height 10
click at [75, 42] on link "Design" at bounding box center [71, 40] width 46 height 14
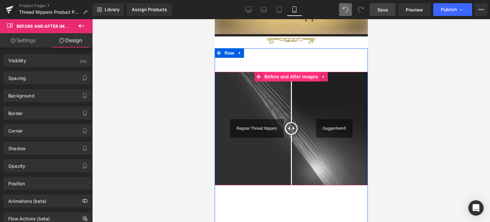
click at [291, 77] on span "Before and After Images" at bounding box center [291, 77] width 57 height 10
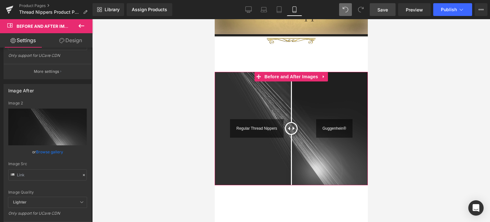
scroll to position [223, 0]
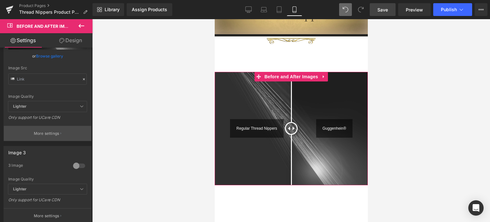
click at [46, 129] on button "More settings" at bounding box center [47, 133] width 87 height 15
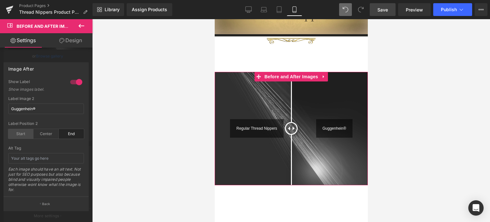
click at [25, 135] on div "Start" at bounding box center [20, 134] width 25 height 10
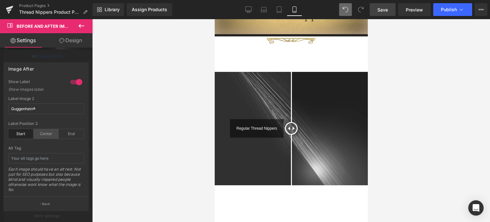
click at [52, 134] on div "Center" at bounding box center [46, 134] width 25 height 10
click at [77, 136] on div "End" at bounding box center [71, 134] width 25 height 10
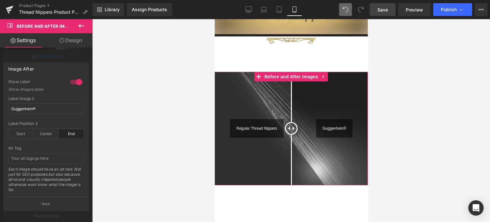
click at [75, 56] on div at bounding box center [46, 122] width 93 height 206
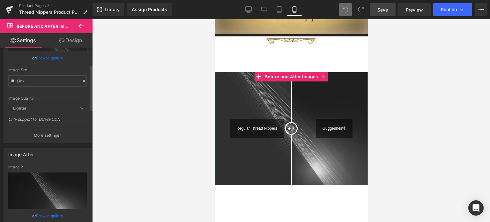
scroll to position [0, 0]
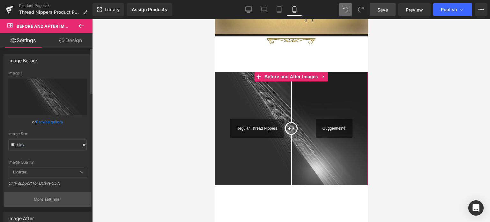
click at [45, 202] on button "More settings" at bounding box center [47, 199] width 87 height 15
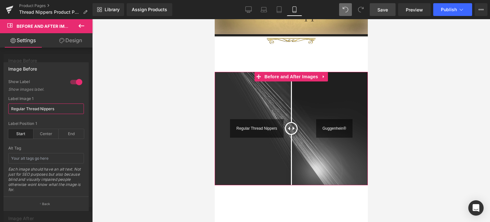
drag, startPoint x: 40, startPoint y: 108, endPoint x: 27, endPoint y: 109, distance: 12.8
click at [27, 109] on input "Regular Thread Nippers" at bounding box center [46, 108] width 76 height 11
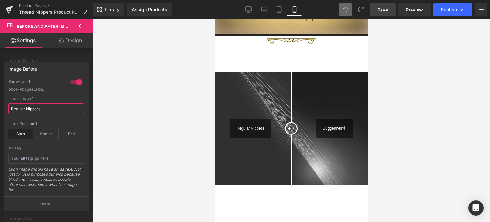
type input "Regular Nippers"
click at [385, 11] on span "Save" at bounding box center [383, 9] width 11 height 7
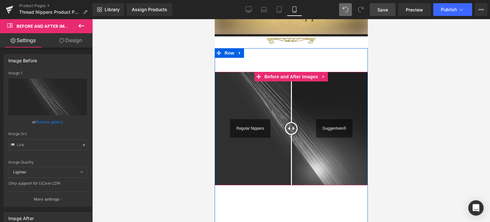
drag, startPoint x: 287, startPoint y: 129, endPoint x: 337, endPoint y: 130, distance: 50.1
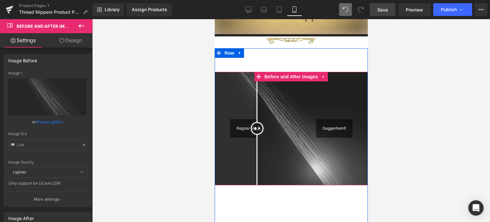
drag, startPoint x: 295, startPoint y: 130, endPoint x: 284, endPoint y: 130, distance: 10.9
click at [263, 130] on div at bounding box center [257, 128] width 13 height 13
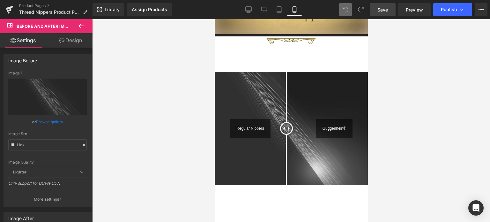
click at [386, 9] on span "Save" at bounding box center [383, 9] width 11 height 7
click at [387, 9] on span "Save" at bounding box center [383, 9] width 11 height 7
click at [385, 9] on span "Save" at bounding box center [383, 9] width 11 height 7
click at [82, 28] on icon at bounding box center [82, 26] width 8 height 8
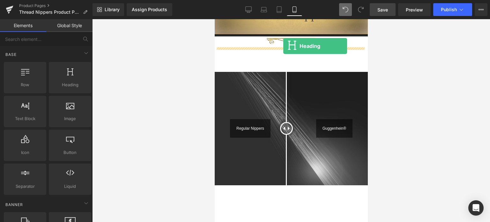
drag, startPoint x: 308, startPoint y: 98, endPoint x: 283, endPoint y: 46, distance: 57.5
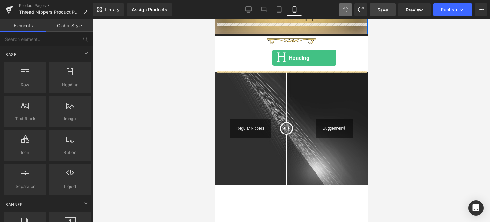
drag, startPoint x: 295, startPoint y: 96, endPoint x: 272, endPoint y: 58, distance: 44.9
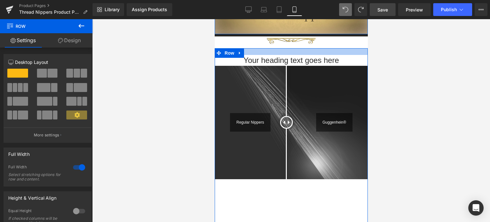
drag, startPoint x: 315, startPoint y: 65, endPoint x: 316, endPoint y: 48, distance: 16.6
click at [316, 48] on div at bounding box center [290, 51] width 153 height 7
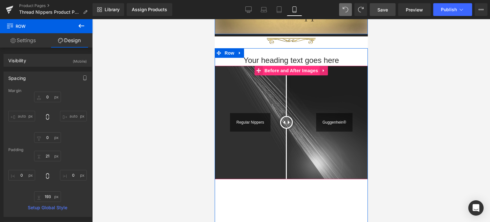
click at [293, 72] on span "Before and After Images" at bounding box center [291, 71] width 57 height 10
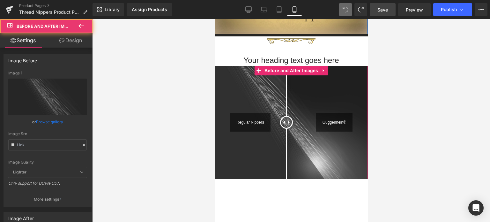
click at [74, 40] on link "Design" at bounding box center [71, 40] width 46 height 14
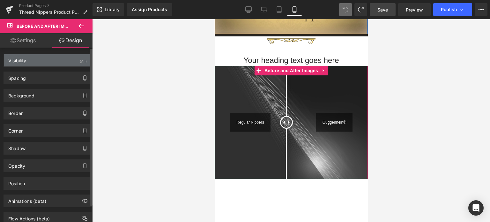
click at [37, 78] on div "Spacing" at bounding box center [47, 78] width 87 height 12
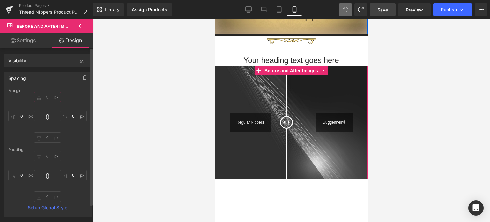
click at [50, 97] on input "0" at bounding box center [47, 97] width 27 height 11
type input "70"
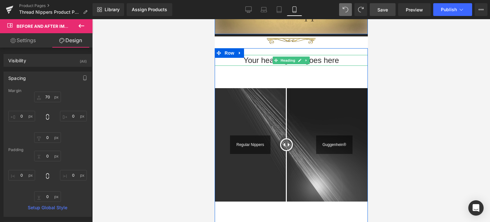
click at [318, 62] on h1 "Your heading text goes here" at bounding box center [290, 60] width 153 height 11
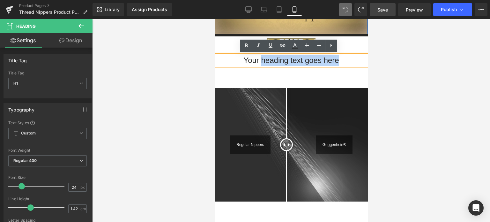
drag, startPoint x: 312, startPoint y: 59, endPoint x: 247, endPoint y: 61, distance: 65.1
click at [238, 59] on h1 "Your heading text goes here" at bounding box center [290, 60] width 153 height 11
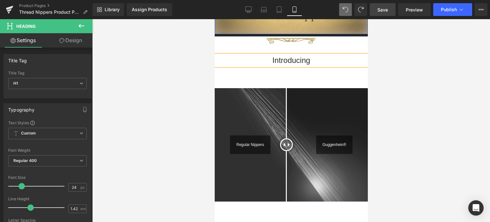
click at [406, 101] on div at bounding box center [291, 120] width 398 height 203
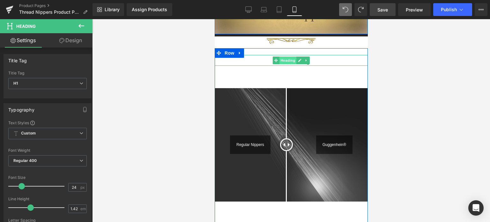
click at [288, 59] on span "Heading" at bounding box center [287, 60] width 17 height 8
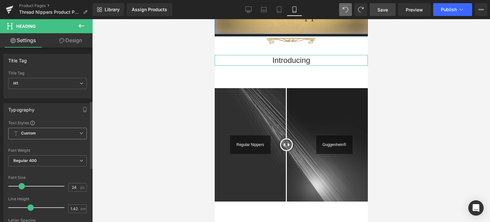
scroll to position [160, 0]
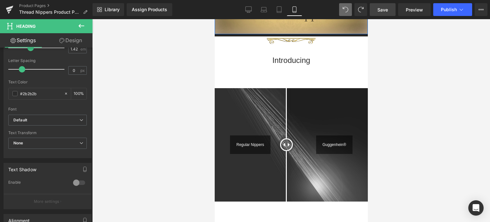
click at [385, 11] on span "Save" at bounding box center [383, 9] width 11 height 7
click at [79, 28] on icon at bounding box center [82, 26] width 8 height 8
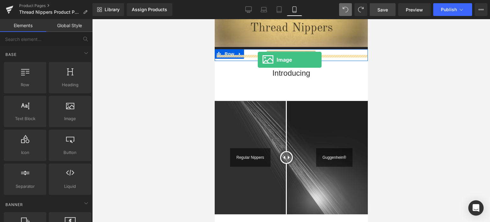
scroll to position [170, 0]
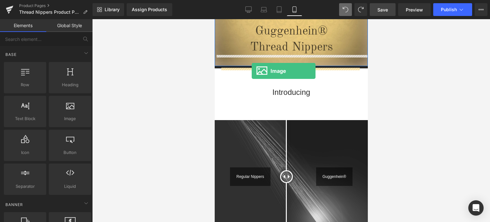
drag, startPoint x: 286, startPoint y: 133, endPoint x: 252, endPoint y: 71, distance: 70.7
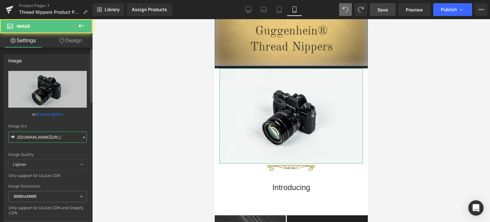
click at [44, 136] on input "//[DOMAIN_NAME][URL]" at bounding box center [47, 137] width 79 height 11
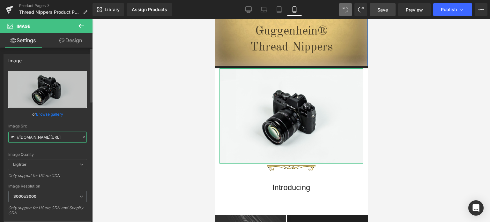
paste input "[URL][DOMAIN_NAME]"
type input "[URL][DOMAIN_NAME]"
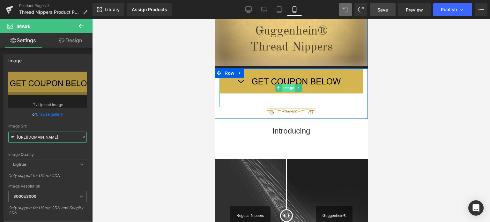
click at [287, 88] on span "Image" at bounding box center [288, 88] width 13 height 8
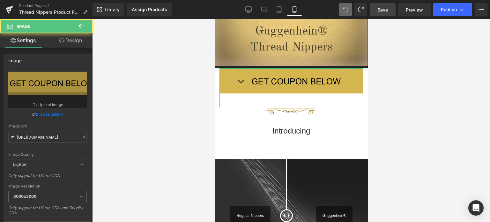
click at [72, 41] on link "Design" at bounding box center [71, 40] width 46 height 14
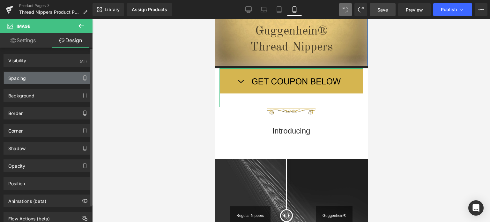
scroll to position [0, 0]
click at [31, 79] on div "Spacing" at bounding box center [47, 78] width 87 height 12
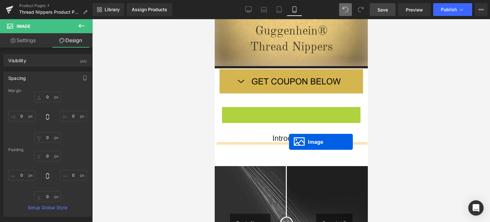
drag, startPoint x: 279, startPoint y: 109, endPoint x: 289, endPoint y: 142, distance: 35.3
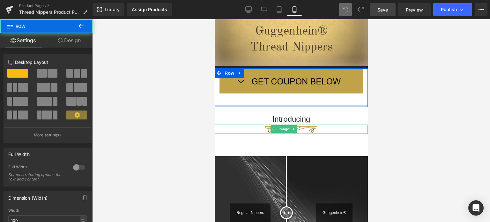
drag, startPoint x: 282, startPoint y: 107, endPoint x: 283, endPoint y: 100, distance: 6.5
click at [283, 100] on div "Image Row" at bounding box center [290, 87] width 153 height 39
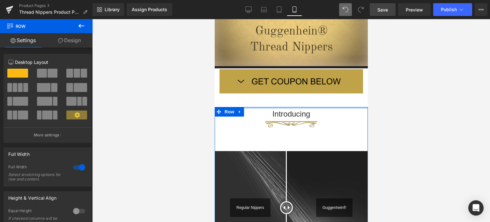
drag, startPoint x: 319, startPoint y: 108, endPoint x: 320, endPoint y: 105, distance: 3.3
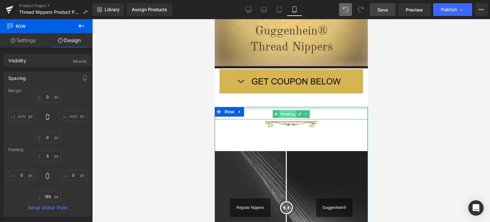
click at [288, 113] on span "Heading" at bounding box center [287, 114] width 17 height 8
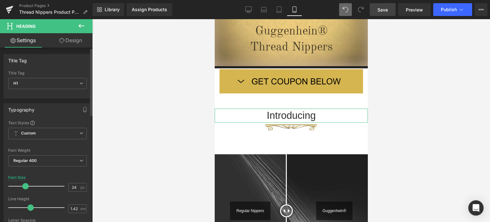
click at [24, 184] on span at bounding box center [25, 186] width 6 height 6
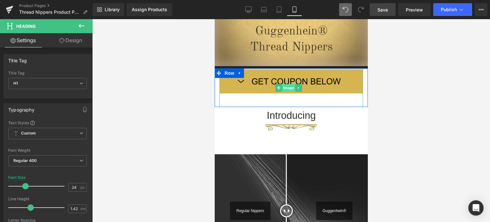
click at [288, 86] on span "Image" at bounding box center [288, 88] width 13 height 8
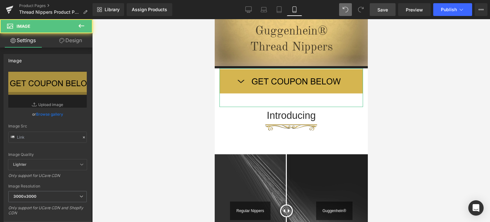
click at [73, 40] on link "Design" at bounding box center [71, 40] width 46 height 14
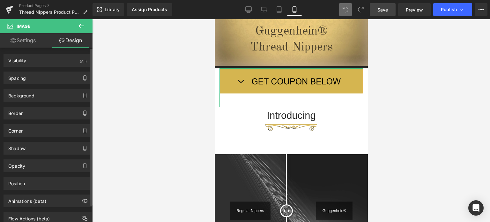
click at [44, 75] on div "Spacing" at bounding box center [47, 78] width 87 height 12
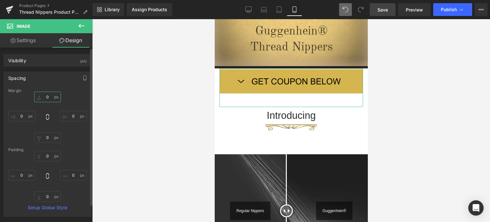
click at [48, 98] on input "0" at bounding box center [47, 97] width 27 height 11
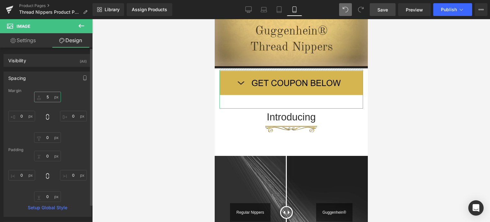
click at [49, 96] on input "5" at bounding box center [47, 97] width 27 height 11
type input "12"
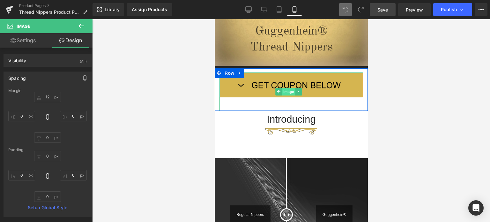
click at [288, 91] on span "Image" at bounding box center [288, 92] width 13 height 8
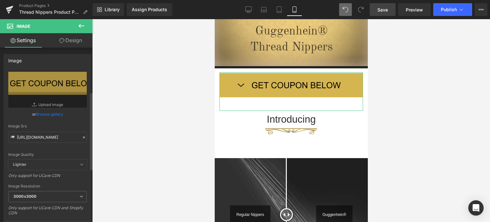
scroll to position [160, 0]
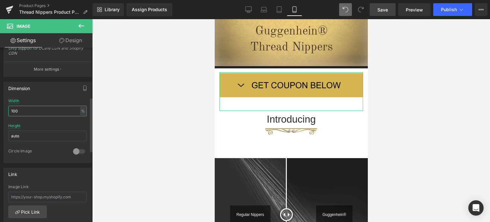
drag, startPoint x: 22, startPoint y: 109, endPoint x: 0, endPoint y: 109, distance: 22.0
click at [0, 109] on div "Dimension 100% Width 100 % % px auto Height auto 0 Circle Image" at bounding box center [47, 120] width 95 height 86
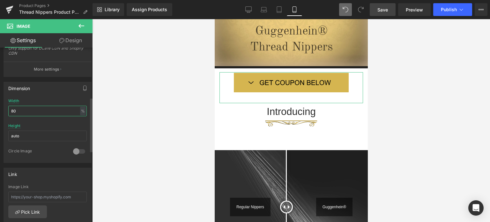
drag, startPoint x: 14, startPoint y: 109, endPoint x: 18, endPoint y: 110, distance: 3.5
click at [18, 110] on input "80" at bounding box center [47, 111] width 79 height 11
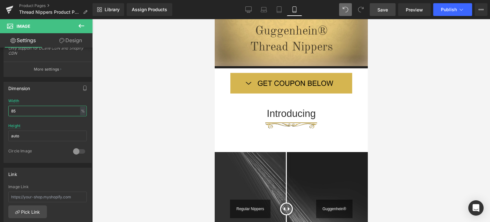
type input "85"
click at [385, 6] on span "Save" at bounding box center [383, 9] width 11 height 7
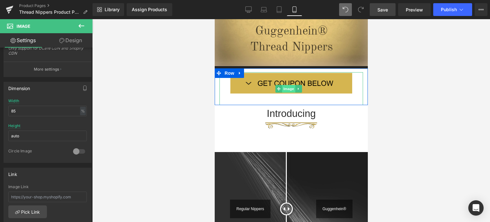
click at [288, 87] on span "Image" at bounding box center [288, 89] width 13 height 8
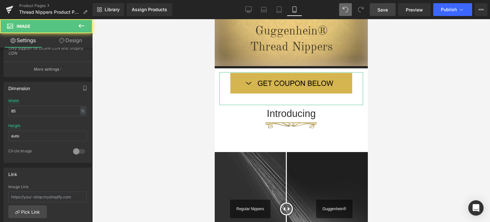
click at [71, 42] on link "Design" at bounding box center [71, 40] width 46 height 14
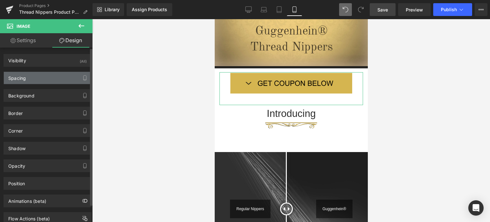
click at [35, 78] on div "Spacing" at bounding box center [47, 78] width 87 height 12
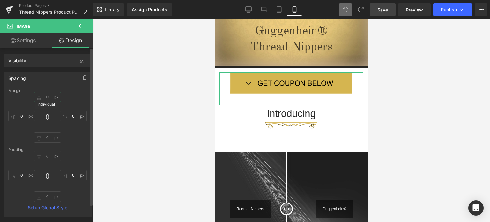
click at [50, 97] on input "12" at bounding box center [47, 97] width 27 height 11
type input "8"
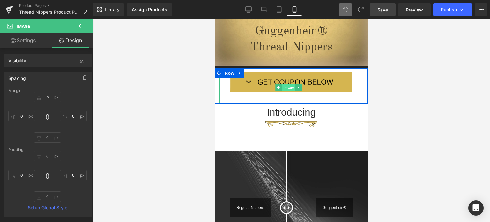
click at [288, 89] on span "Image" at bounding box center [288, 88] width 13 height 8
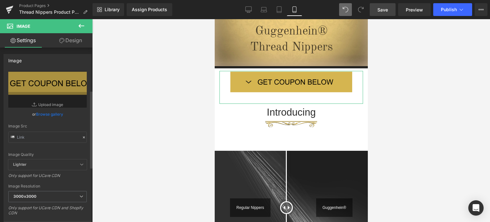
scroll to position [96, 0]
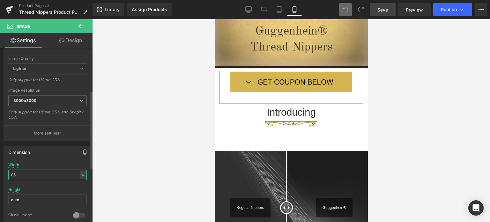
click at [17, 173] on input "85" at bounding box center [47, 174] width 79 height 11
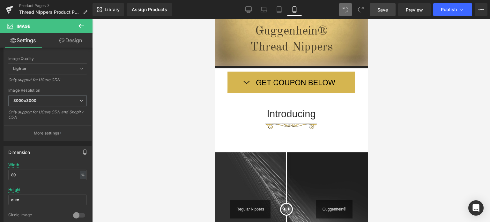
click at [388, 5] on link "Save" at bounding box center [383, 9] width 26 height 13
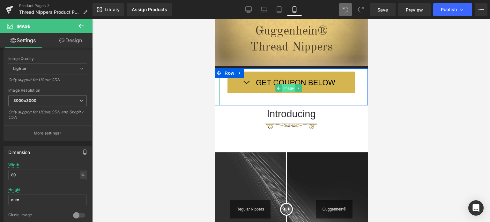
click at [286, 87] on span "Image" at bounding box center [288, 88] width 13 height 8
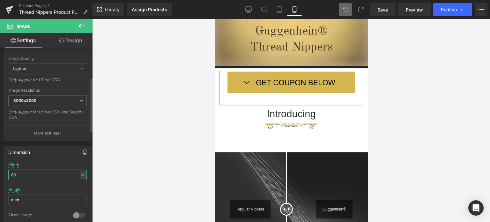
click at [10, 176] on input "89" at bounding box center [47, 174] width 79 height 11
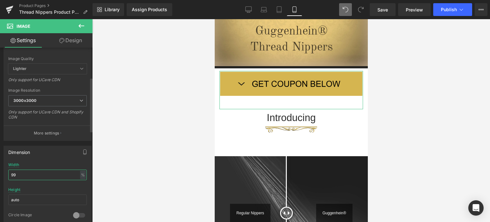
click at [16, 175] on input "99" at bounding box center [47, 174] width 79 height 11
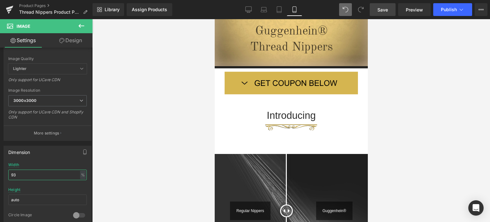
type input "93"
click at [383, 9] on span "Save" at bounding box center [383, 9] width 11 height 7
